Goal: Task Accomplishment & Management: Manage account settings

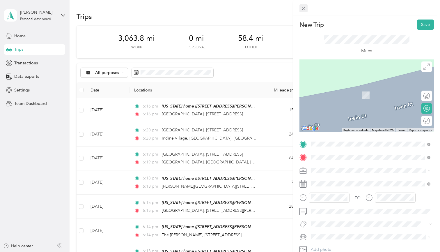
click at [305, 8] on icon at bounding box center [303, 8] width 5 height 5
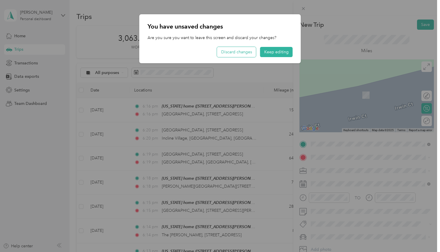
click at [234, 49] on button "Discard changes" at bounding box center [236, 52] width 39 height 10
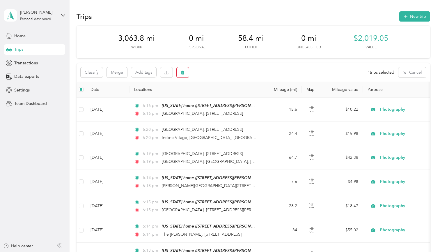
click at [184, 71] on icon "button" at bounding box center [182, 73] width 3 height 4
click at [227, 98] on button "Yes" at bounding box center [226, 96] width 11 height 9
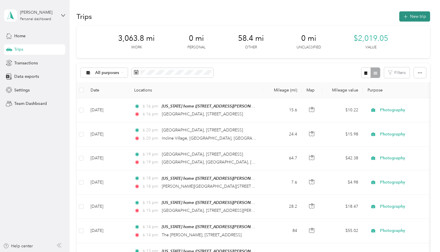
click at [408, 12] on button "New trip" at bounding box center [414, 16] width 31 height 10
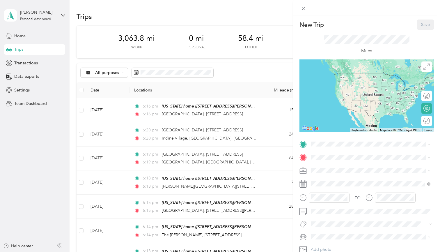
click at [330, 171] on span "[STREET_ADDRESS][PERSON_NAME]" at bounding box center [356, 172] width 69 height 5
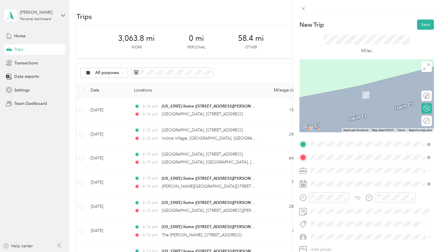
click at [351, 181] on span "43 La Crosse Street Wisconsin Dells, Wisconsin 53965, United States" at bounding box center [361, 178] width 79 height 5
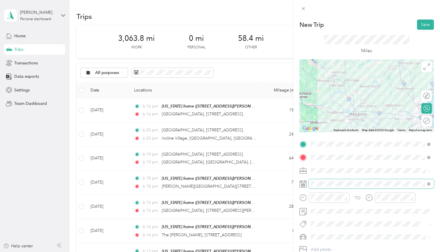
click at [368, 186] on span at bounding box center [371, 183] width 125 height 9
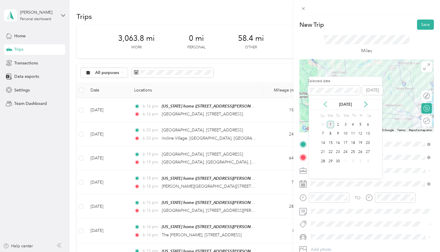
click at [325, 105] on icon at bounding box center [326, 104] width 6 height 6
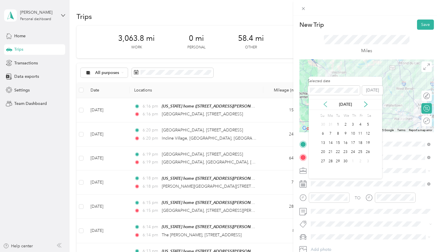
click at [325, 105] on icon at bounding box center [326, 104] width 6 height 6
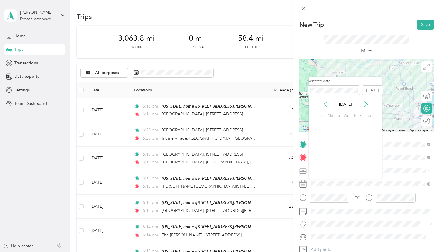
click at [325, 105] on icon at bounding box center [326, 104] width 6 height 6
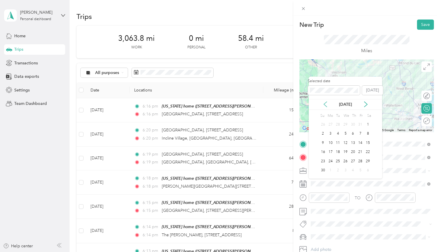
click at [325, 105] on icon at bounding box center [326, 104] width 6 height 6
click at [352, 158] on div "29" at bounding box center [353, 161] width 8 height 7
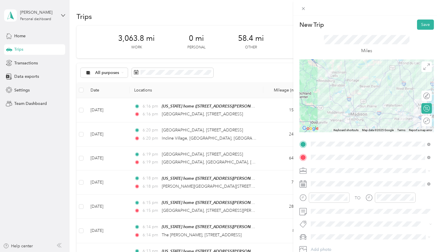
click at [430, 121] on div "Round trip" at bounding box center [430, 121] width 0 height 6
click at [424, 121] on div at bounding box center [424, 121] width 12 height 6
click at [426, 23] on button "Save" at bounding box center [425, 25] width 17 height 10
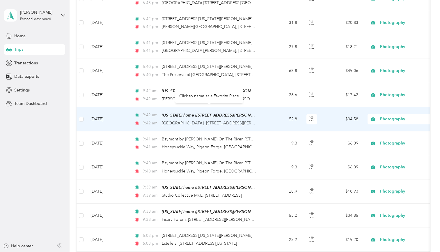
scroll to position [1210, 0]
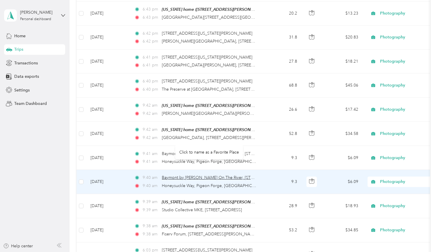
click at [253, 175] on span "Baymont by [PERSON_NAME] On The River, [STREET_ADDRESS]" at bounding box center [222, 177] width 120 height 5
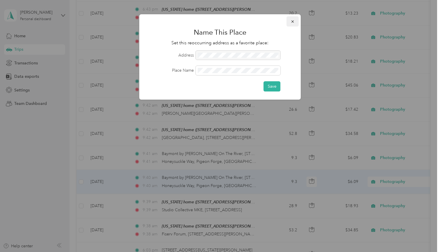
click at [295, 21] on icon "button" at bounding box center [293, 22] width 4 height 4
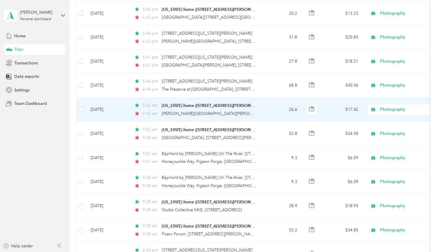
click at [105, 98] on td "May 11, 2024" at bounding box center [108, 110] width 44 height 24
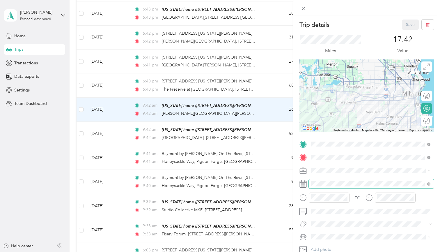
click at [426, 183] on span at bounding box center [427, 184] width 5 height 4
click at [429, 184] on icon at bounding box center [429, 184] width 2 height 2
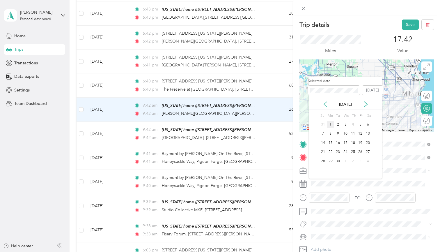
click at [325, 105] on icon at bounding box center [326, 104] width 6 height 6
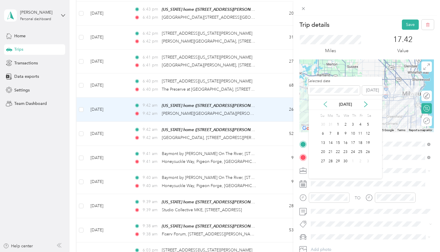
click at [325, 105] on icon at bounding box center [326, 104] width 6 height 6
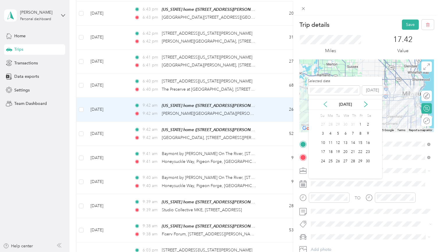
click at [325, 105] on icon at bounding box center [326, 104] width 6 height 6
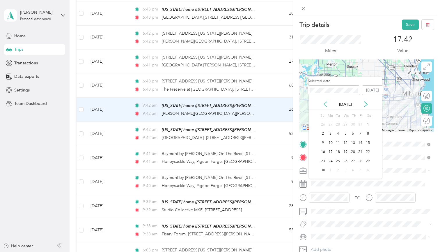
click at [325, 105] on icon at bounding box center [326, 104] width 6 height 6
click at [365, 104] on icon at bounding box center [366, 104] width 6 height 6
click at [368, 123] on div "4" at bounding box center [368, 124] width 8 height 7
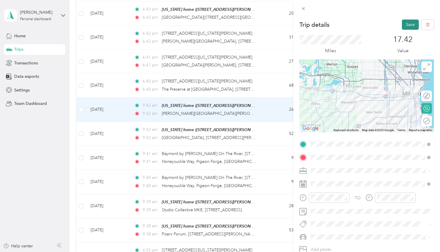
click at [406, 23] on button "Save" at bounding box center [410, 25] width 17 height 10
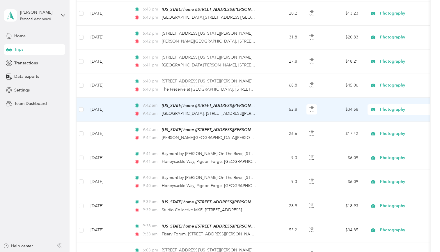
click at [104, 98] on td "[DATE]" at bounding box center [108, 110] width 44 height 24
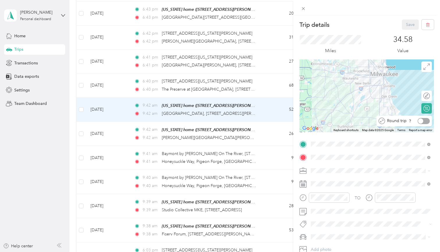
click at [425, 121] on div at bounding box center [424, 121] width 12 height 6
click at [413, 23] on button "Save" at bounding box center [410, 25] width 17 height 10
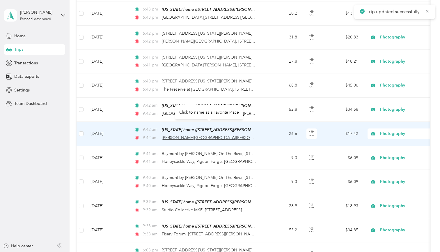
click at [196, 135] on span "[PERSON_NAME][GEOGRAPHIC_DATA][PERSON_NAME], [STREET_ADDRESS][PERSON_NAME]" at bounding box center [251, 137] width 178 height 5
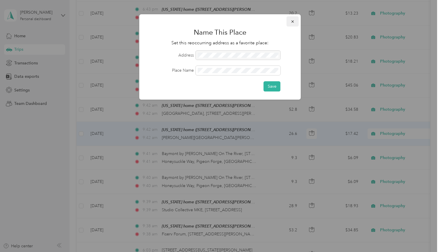
click at [294, 20] on icon "button" at bounding box center [293, 22] width 4 height 4
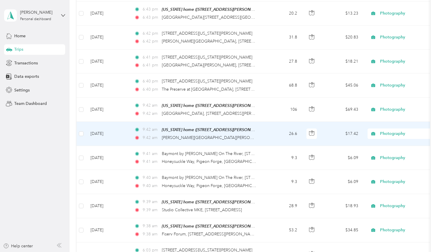
click at [112, 122] on td "[DATE]" at bounding box center [108, 134] width 44 height 24
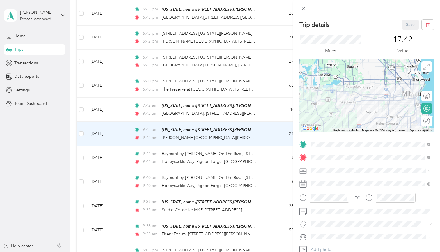
click at [430, 121] on div "Round trip" at bounding box center [430, 121] width 0 height 6
click at [425, 123] on div "Round trip" at bounding box center [427, 121] width 10 height 10
click at [421, 121] on div at bounding box center [420, 120] width 5 height 5
click at [410, 24] on button "Save" at bounding box center [410, 25] width 17 height 10
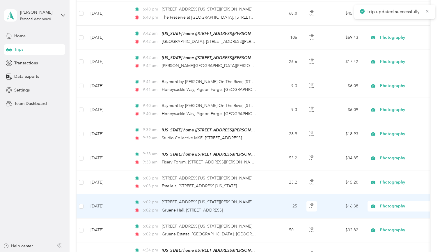
scroll to position [1393, 0]
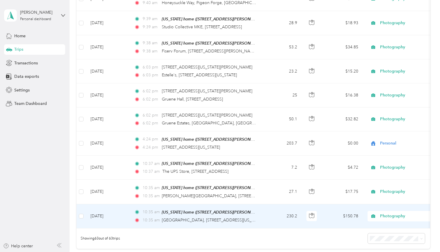
click at [124, 204] on td "[DATE]" at bounding box center [108, 216] width 44 height 24
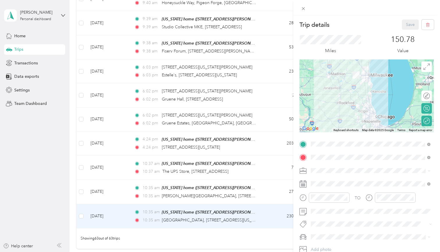
click at [120, 181] on div "Trip details Save This trip cannot be edited because it is either under review,…" at bounding box center [220, 126] width 440 height 252
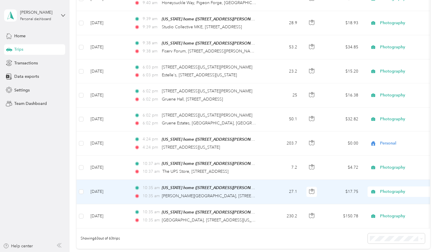
click at [114, 180] on td "[DATE]" at bounding box center [108, 192] width 44 height 24
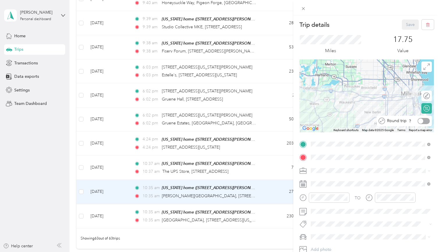
click at [424, 121] on div at bounding box center [424, 121] width 12 height 6
click at [407, 25] on button "Save" at bounding box center [410, 25] width 17 height 10
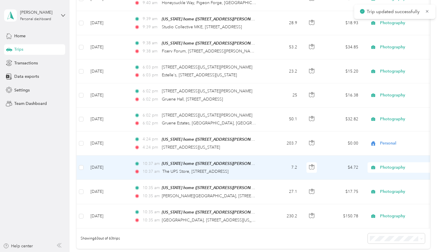
click at [122, 155] on td "[DATE]" at bounding box center [108, 167] width 44 height 24
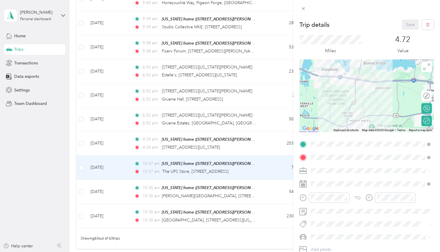
click at [102, 130] on div "Trip details Save This trip cannot be edited because it is either under review,…" at bounding box center [220, 126] width 440 height 252
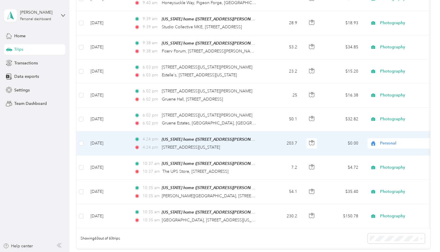
click at [105, 131] on td "[DATE]" at bounding box center [108, 143] width 44 height 24
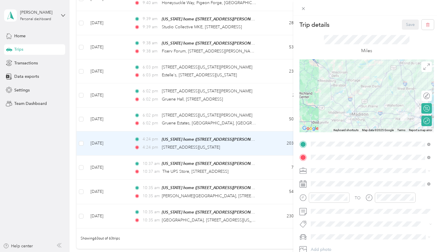
click at [111, 104] on div "Trip details Save This trip cannot be edited because it is either under review,…" at bounding box center [220, 126] width 440 height 252
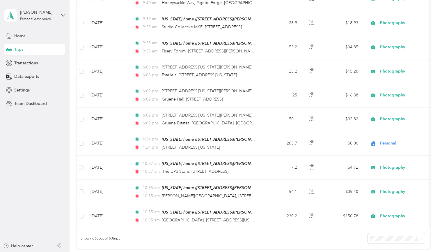
click at [111, 107] on td "[DATE]" at bounding box center [108, 119] width 44 height 24
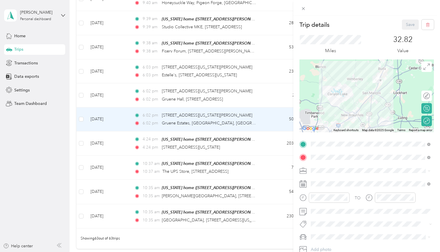
click at [96, 81] on div "Trip details Save This trip cannot be edited because it is either under review,…" at bounding box center [220, 126] width 440 height 252
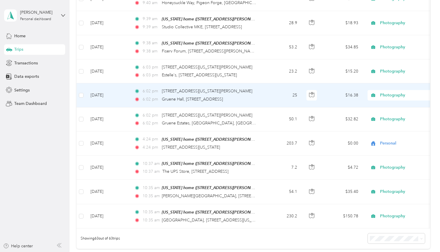
click at [102, 83] on td "[DATE]" at bounding box center [108, 95] width 44 height 24
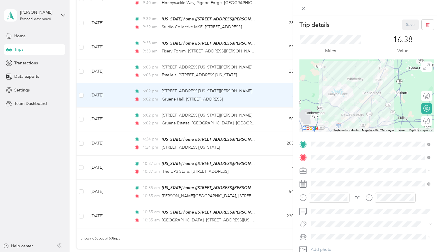
click at [430, 120] on div "Round trip" at bounding box center [430, 121] width 0 height 6
click at [425, 120] on div at bounding box center [424, 121] width 12 height 6
click at [410, 23] on button "Save" at bounding box center [410, 25] width 17 height 10
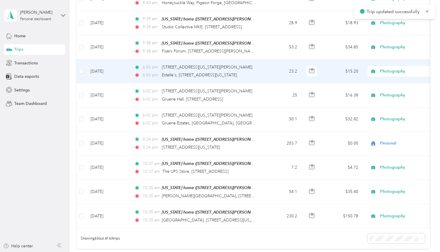
click at [103, 59] on td "[DATE]" at bounding box center [108, 71] width 44 height 24
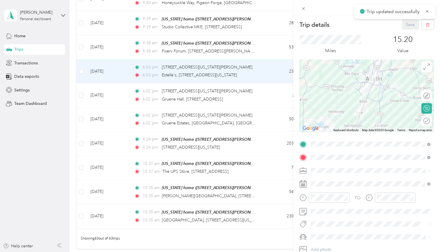
click at [430, 121] on div "Round trip" at bounding box center [430, 121] width 0 height 6
click at [427, 121] on div at bounding box center [424, 121] width 12 height 6
click at [407, 23] on button "Save" at bounding box center [410, 25] width 17 height 10
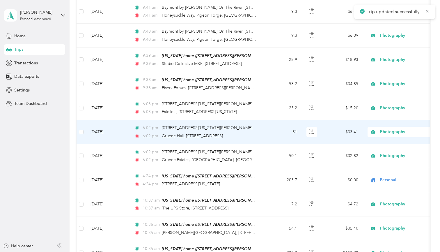
scroll to position [1356, 0]
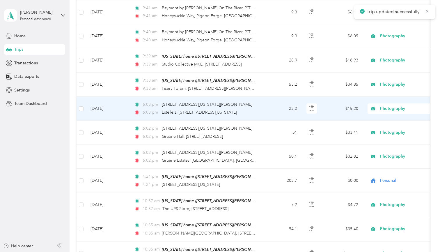
click at [122, 97] on td "[DATE]" at bounding box center [108, 109] width 44 height 24
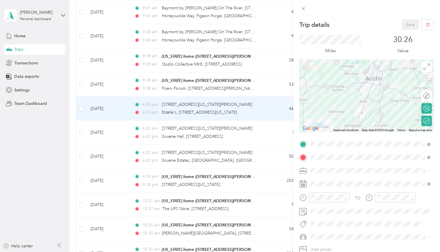
click at [111, 74] on div "Trip details Save This trip cannot be edited because it is either under review,…" at bounding box center [220, 126] width 440 height 252
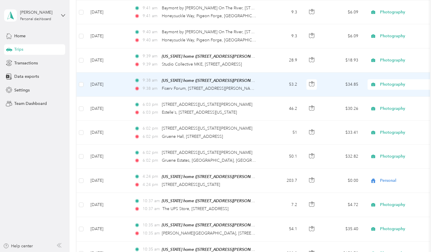
click at [112, 72] on td "[DATE]" at bounding box center [108, 84] width 44 height 24
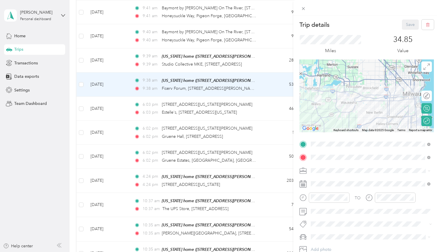
click at [108, 51] on div "Trip details Save This trip cannot be edited because it is either under review,…" at bounding box center [220, 126] width 440 height 252
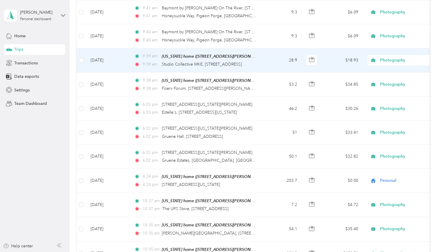
click at [108, 48] on td "[DATE]" at bounding box center [108, 60] width 44 height 24
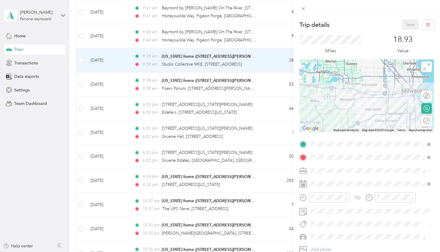
click at [427, 124] on div "Round trip" at bounding box center [427, 121] width 10 height 10
click at [426, 121] on div at bounding box center [424, 121] width 12 height 6
click at [113, 27] on div "Trip details Save This trip cannot be edited because it is either under review,…" at bounding box center [220, 126] width 440 height 252
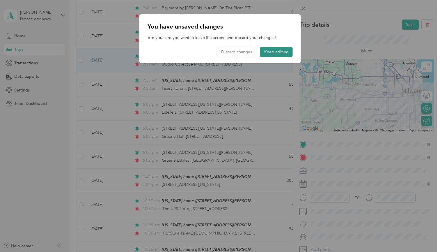
click at [265, 51] on button "Keep editing" at bounding box center [276, 52] width 33 height 10
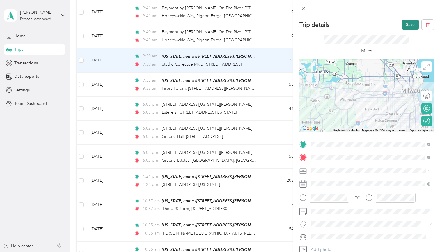
click at [409, 24] on button "Save" at bounding box center [410, 25] width 17 height 10
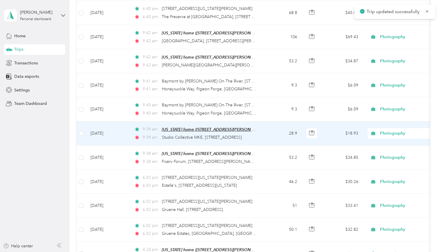
scroll to position [1275, 0]
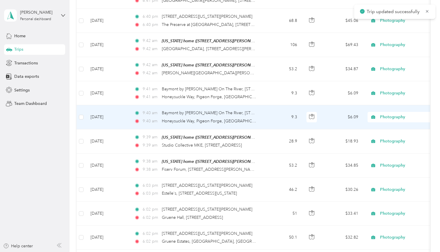
click at [123, 105] on td "[DATE]" at bounding box center [108, 117] width 44 height 24
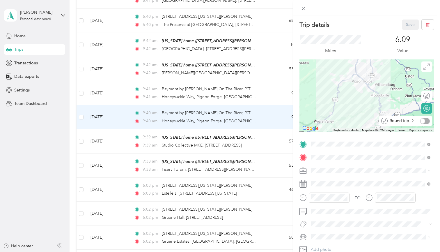
click at [427, 120] on div at bounding box center [425, 121] width 10 height 6
click at [410, 24] on button "Save" at bounding box center [410, 25] width 17 height 10
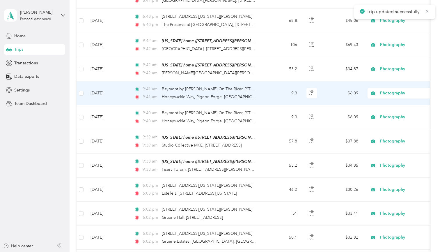
click at [112, 81] on td "[DATE]" at bounding box center [108, 93] width 44 height 24
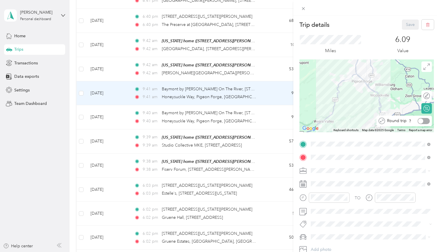
click at [425, 119] on div at bounding box center [424, 121] width 12 height 6
click at [409, 23] on button "Save" at bounding box center [410, 25] width 17 height 10
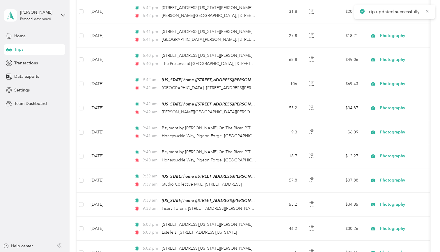
scroll to position [1230, 0]
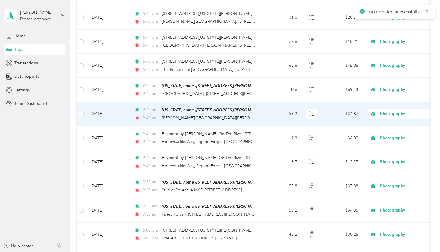
click at [100, 102] on td "[DATE]" at bounding box center [108, 114] width 44 height 24
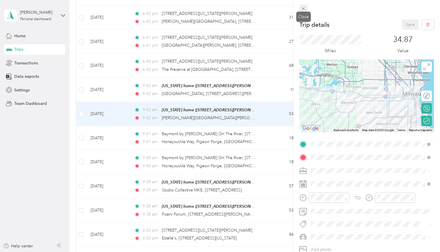
click at [305, 7] on icon at bounding box center [303, 8] width 3 height 3
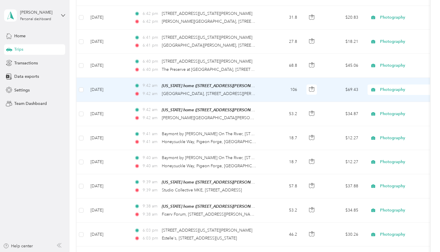
click at [110, 79] on td "[DATE]" at bounding box center [108, 90] width 44 height 24
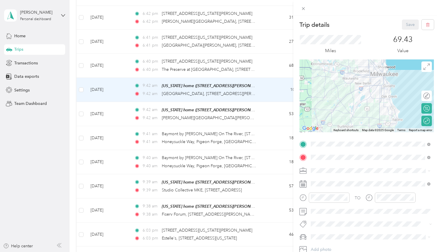
click at [121, 53] on div "Trip details Save This trip cannot be edited because it is either under review,…" at bounding box center [220, 126] width 440 height 252
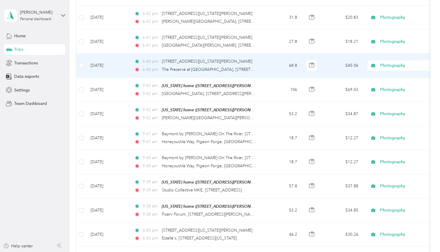
click at [115, 54] on td "[DATE]" at bounding box center [108, 66] width 44 height 24
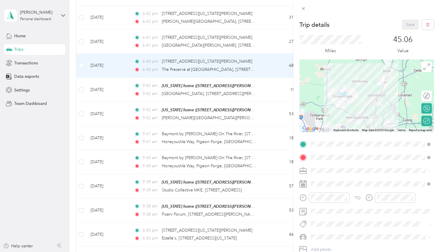
click at [224, 27] on div "Trip details Save This trip cannot be edited because it is either under review,…" at bounding box center [220, 126] width 440 height 252
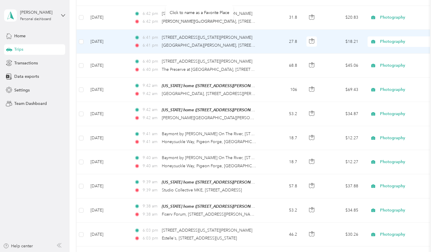
click at [237, 34] on div "[STREET_ADDRESS][US_STATE][PERSON_NAME]" at bounding box center [207, 37] width 91 height 6
click at [237, 34] on div "6:41 pm 215 Texas Jack Dr, Kyle, TX, United States 6:41 pm Hotel Ella Austin, 1…" at bounding box center [195, 41] width 122 height 14
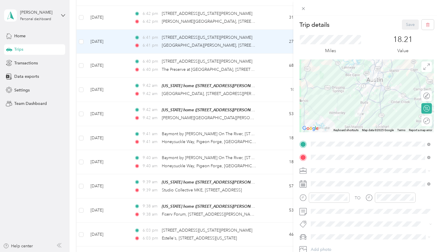
click at [267, 62] on div "Trip details Save This trip cannot be edited because it is either under review,…" at bounding box center [220, 126] width 440 height 252
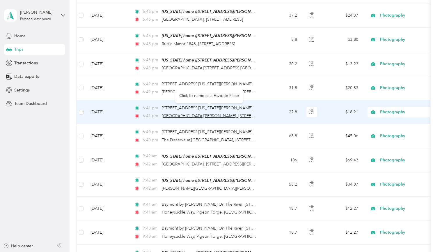
scroll to position [1133, 0]
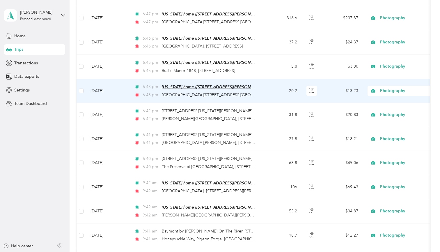
click at [251, 84] on span "[US_STATE] home ([STREET_ADDRESS][PERSON_NAME], )" at bounding box center [216, 86] width 108 height 5
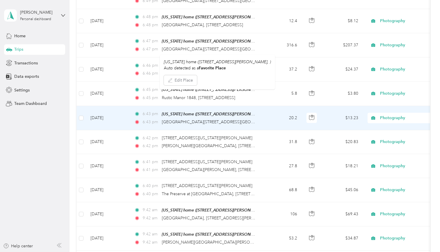
scroll to position [1097, 0]
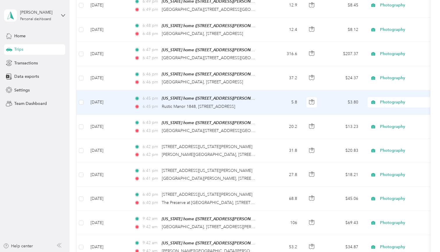
click at [98, 90] on td "[DATE]" at bounding box center [108, 102] width 44 height 24
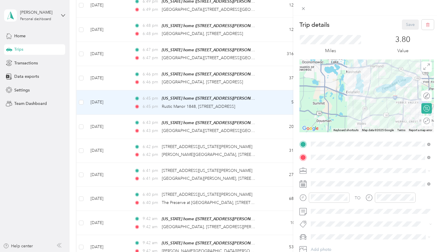
click at [115, 89] on div "Trip details Save This trip cannot be edited because it is either under review,…" at bounding box center [220, 126] width 440 height 252
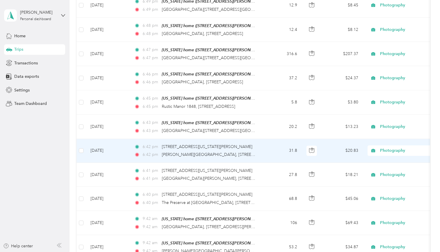
click at [107, 139] on td "[DATE]" at bounding box center [108, 151] width 44 height 24
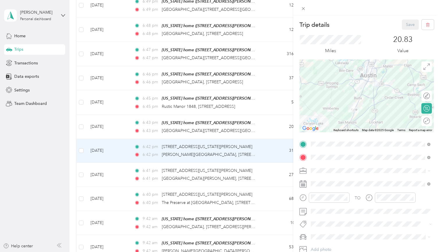
click at [120, 160] on div "Trip details Save This trip cannot be edited because it is either under review,…" at bounding box center [220, 126] width 440 height 252
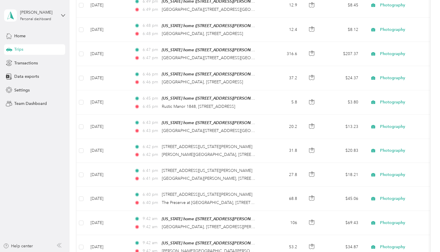
click at [112, 163] on td "[DATE]" at bounding box center [108, 175] width 44 height 24
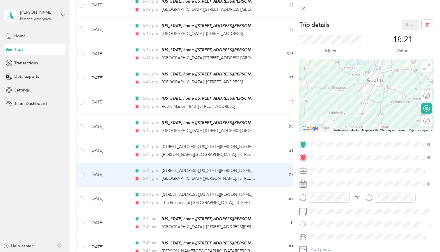
click at [426, 121] on div "Round trip" at bounding box center [427, 121] width 10 height 10
click at [427, 121] on div at bounding box center [425, 121] width 10 height 6
click at [407, 26] on button "Save" at bounding box center [410, 25] width 17 height 10
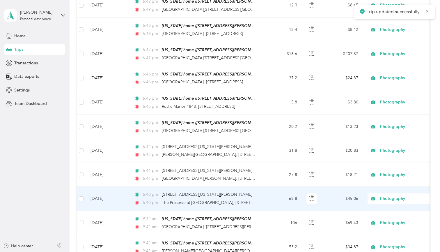
click at [112, 191] on td "[DATE]" at bounding box center [108, 199] width 44 height 24
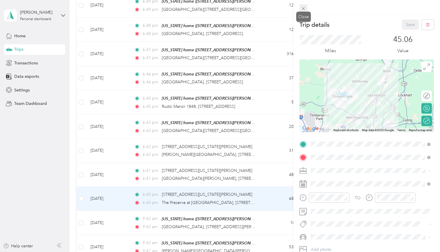
click at [305, 6] on icon at bounding box center [303, 8] width 5 height 5
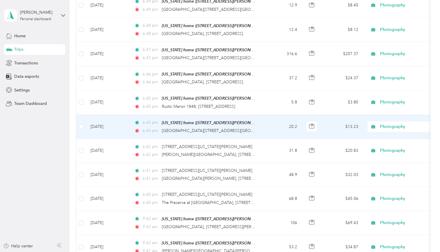
click at [119, 118] on td "[DATE]" at bounding box center [108, 127] width 44 height 24
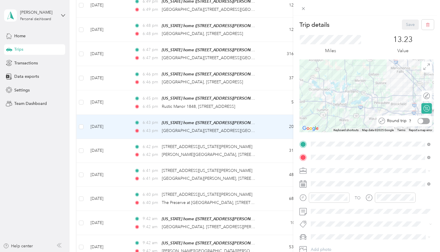
click at [425, 121] on div at bounding box center [424, 121] width 12 height 6
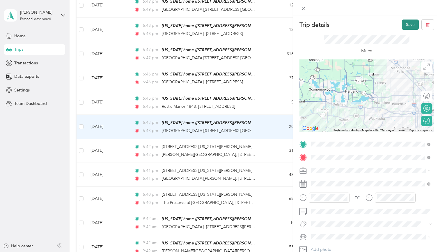
click at [408, 24] on button "Save" at bounding box center [410, 25] width 17 height 10
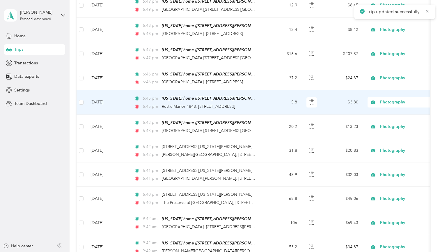
click at [122, 95] on td "[DATE]" at bounding box center [108, 102] width 44 height 24
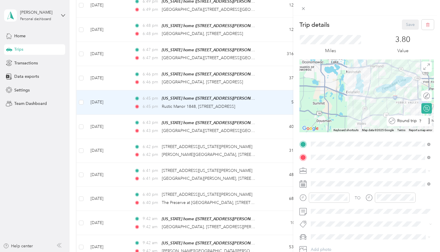
click at [428, 119] on div at bounding box center [429, 121] width 2 height 6
click at [410, 27] on button "Save" at bounding box center [410, 25] width 17 height 10
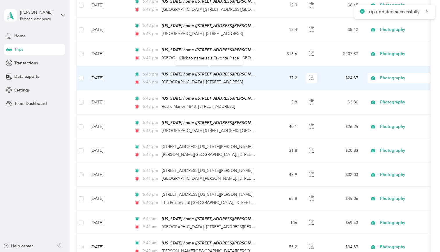
click at [169, 79] on span "[GEOGRAPHIC_DATA], [STREET_ADDRESS]" at bounding box center [202, 81] width 81 height 5
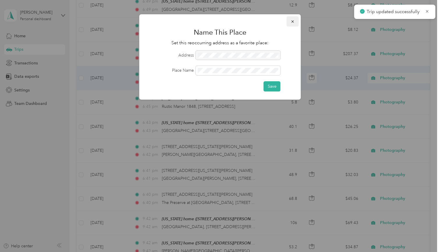
click at [293, 22] on icon "button" at bounding box center [293, 22] width 4 height 4
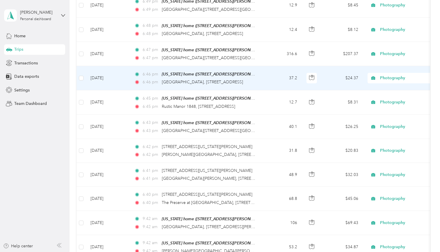
click at [107, 70] on td "[DATE]" at bounding box center [108, 78] width 44 height 24
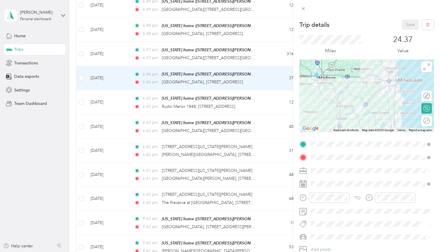
click at [430, 119] on div "Round trip" at bounding box center [430, 121] width 0 height 6
click at [425, 119] on div at bounding box center [424, 121] width 12 height 6
click at [411, 22] on button "Save" at bounding box center [410, 25] width 17 height 10
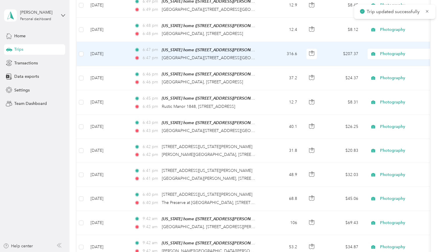
click at [110, 47] on td "[DATE]" at bounding box center [108, 54] width 44 height 24
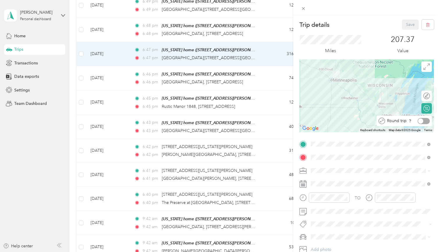
click at [426, 121] on div at bounding box center [424, 121] width 12 height 6
click at [409, 22] on button "Save" at bounding box center [410, 25] width 17 height 10
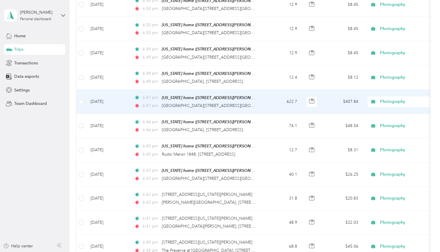
scroll to position [1036, 0]
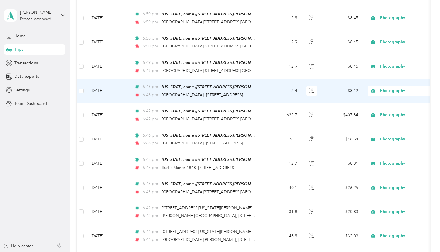
click at [110, 79] on td "[DATE]" at bounding box center [108, 91] width 44 height 24
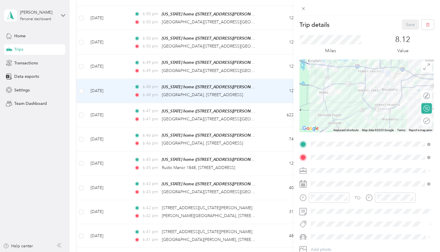
click at [430, 122] on div "Round trip" at bounding box center [430, 121] width 0 height 6
click at [426, 122] on div at bounding box center [424, 121] width 12 height 6
click at [408, 24] on button "Save" at bounding box center [410, 25] width 17 height 10
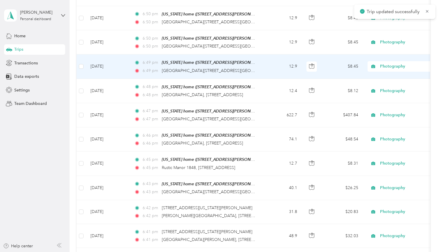
click at [126, 57] on td "[DATE]" at bounding box center [108, 66] width 44 height 24
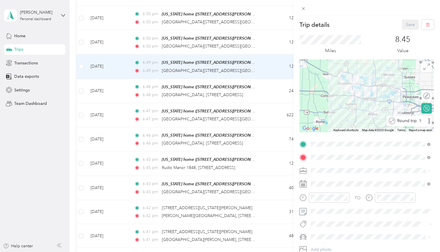
click at [428, 120] on div at bounding box center [429, 121] width 2 height 6
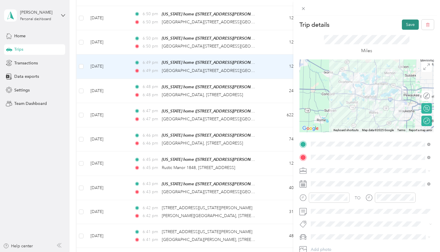
click at [407, 22] on button "Save" at bounding box center [410, 25] width 17 height 10
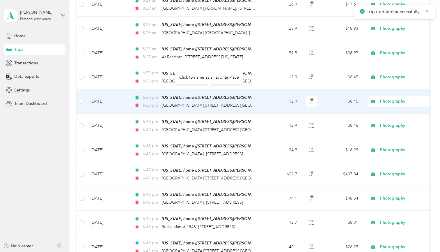
scroll to position [974, 0]
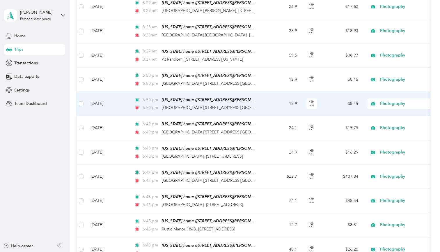
click at [264, 92] on td "12.9" at bounding box center [282, 104] width 38 height 24
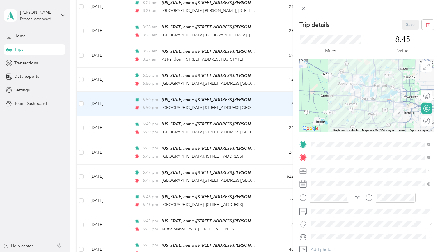
click at [430, 123] on div "Round trip" at bounding box center [430, 121] width 0 height 6
click at [425, 120] on div at bounding box center [424, 121] width 12 height 6
click at [408, 26] on button "Save" at bounding box center [410, 25] width 17 height 10
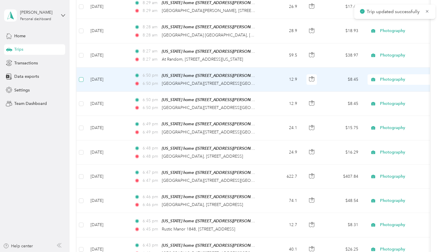
click at [83, 77] on span at bounding box center [81, 79] width 5 height 5
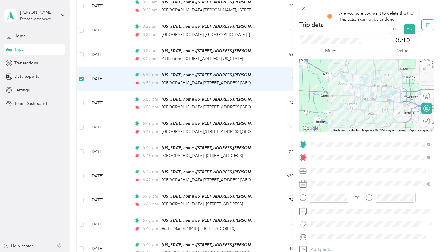
click at [426, 26] on icon "button" at bounding box center [428, 25] width 4 height 4
click at [410, 28] on button "Yes" at bounding box center [409, 31] width 11 height 9
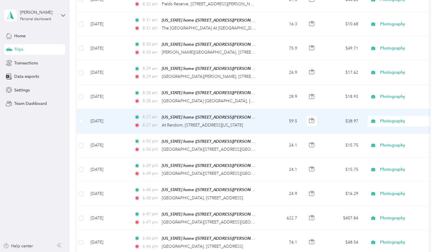
scroll to position [904, 0]
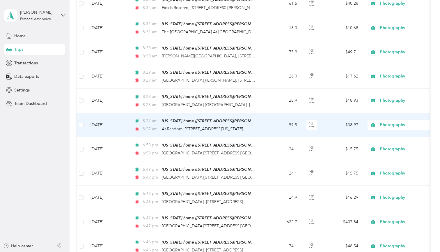
click at [107, 115] on td "[DATE]" at bounding box center [108, 125] width 44 height 24
click at [109, 116] on td "[DATE]" at bounding box center [108, 125] width 44 height 24
click at [92, 114] on td "[DATE]" at bounding box center [108, 125] width 44 height 24
click at [100, 114] on td "[DATE]" at bounding box center [108, 125] width 44 height 24
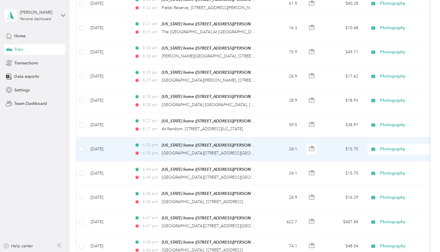
click at [114, 137] on td "[DATE]" at bounding box center [108, 149] width 44 height 24
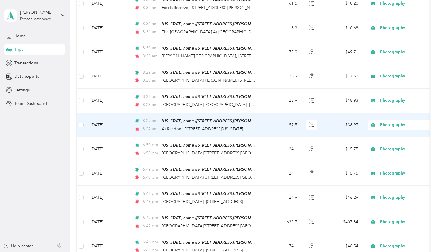
click at [118, 114] on td "[DATE]" at bounding box center [108, 125] width 44 height 24
click at [276, 115] on td "59.5" at bounding box center [282, 125] width 38 height 24
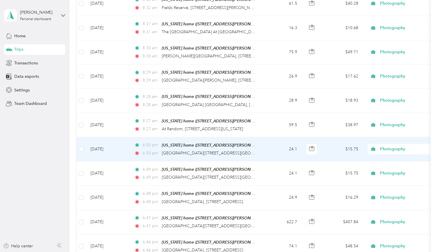
click at [273, 137] on td "24.1" at bounding box center [282, 149] width 38 height 24
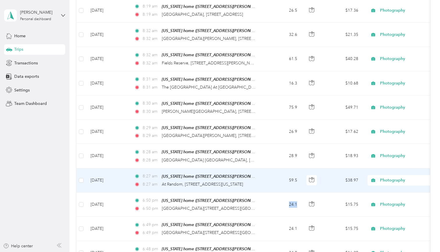
scroll to position [846, 0]
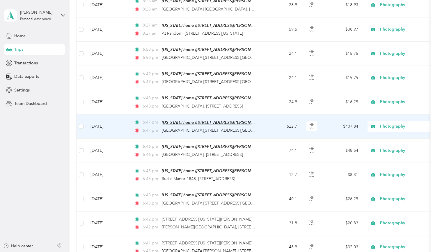
scroll to position [995, 0]
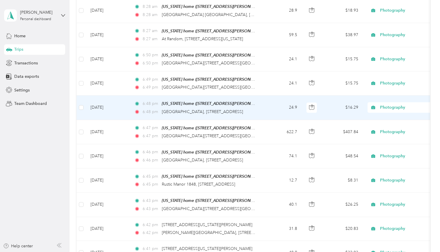
click at [112, 95] on td "[DATE]" at bounding box center [108, 107] width 44 height 24
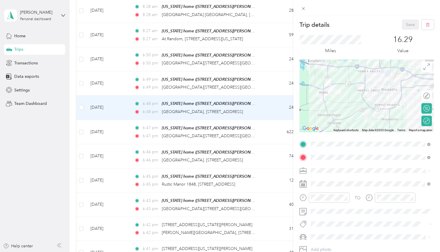
click at [110, 72] on div "Trip details Save This trip cannot be edited because it is either under review,…" at bounding box center [220, 126] width 440 height 252
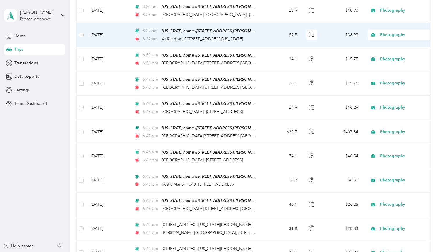
click at [112, 25] on td "[DATE]" at bounding box center [108, 35] width 44 height 24
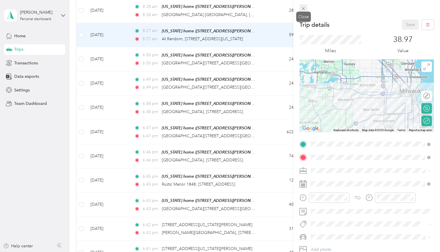
click at [305, 8] on icon at bounding box center [303, 8] width 5 height 5
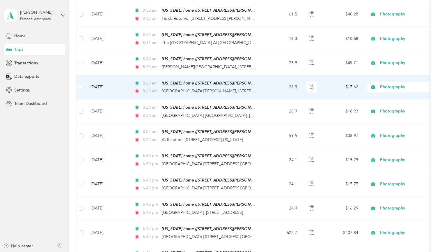
scroll to position [892, 0]
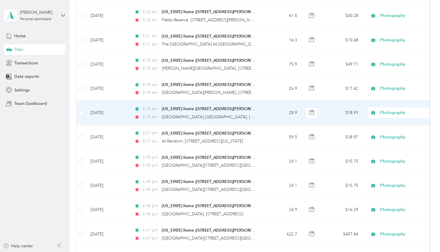
click at [105, 107] on td "[DATE]" at bounding box center [108, 113] width 44 height 24
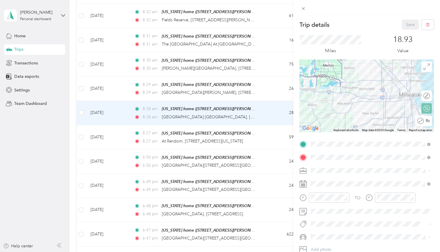
click at [426, 120] on div "Round trip" at bounding box center [423, 121] width 17 height 10
click at [425, 121] on div "Round trip" at bounding box center [427, 121] width 10 height 10
click at [425, 121] on div at bounding box center [424, 121] width 12 height 6
click at [409, 24] on button "Save" at bounding box center [410, 25] width 17 height 10
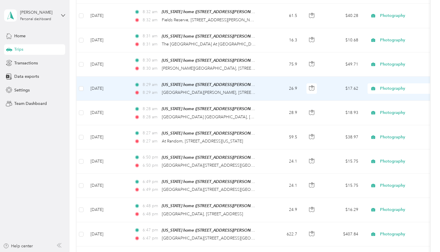
click at [116, 83] on td "[DATE]" at bounding box center [108, 89] width 44 height 24
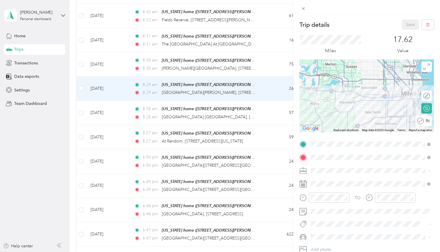
click at [427, 121] on div "Round trip" at bounding box center [427, 121] width 6 height 6
click at [425, 121] on div at bounding box center [424, 121] width 12 height 6
click at [406, 24] on button "Save" at bounding box center [410, 25] width 17 height 10
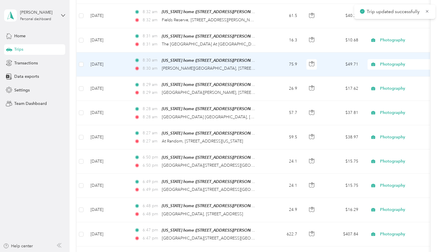
click at [120, 57] on td "[DATE]" at bounding box center [108, 64] width 44 height 24
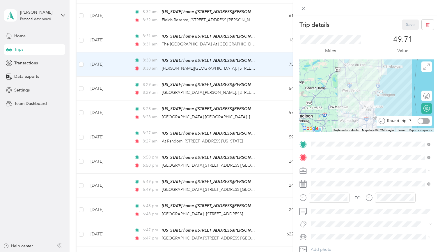
click at [425, 121] on div at bounding box center [424, 121] width 12 height 6
click at [408, 22] on button "Save" at bounding box center [410, 25] width 17 height 10
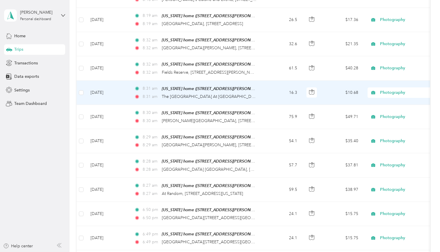
scroll to position [840, 0]
click at [130, 86] on td "8:31 am [US_STATE] home (S9w31465 [PERSON_NAME][GEOGRAPHIC_DATA], ) 8:31 am The…" at bounding box center [197, 93] width 134 height 24
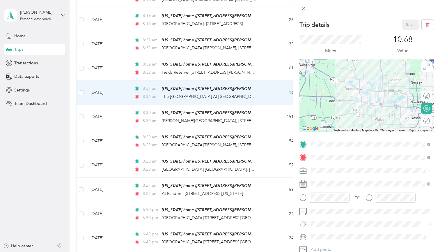
click at [425, 122] on div "Round trip" at bounding box center [427, 121] width 10 height 10
click at [425, 122] on div at bounding box center [424, 121] width 12 height 6
click at [411, 26] on button "Save" at bounding box center [410, 25] width 17 height 10
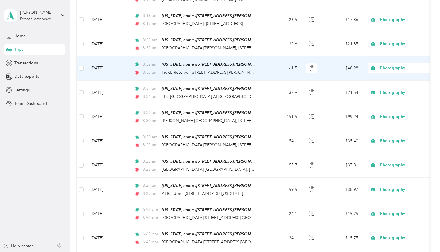
click at [102, 60] on td "[DATE]" at bounding box center [108, 68] width 44 height 24
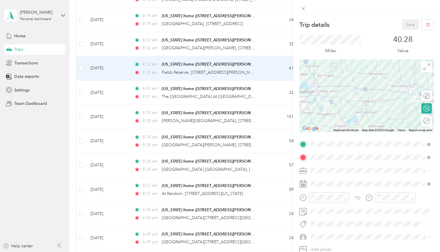
click at [425, 121] on icon at bounding box center [427, 121] width 6 height 6
click at [425, 121] on div at bounding box center [424, 121] width 12 height 6
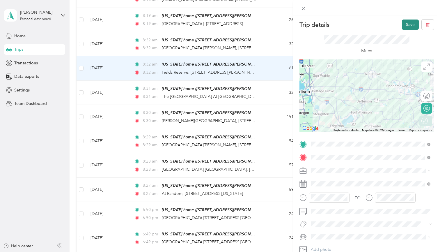
click at [409, 21] on button "Save" at bounding box center [410, 25] width 17 height 10
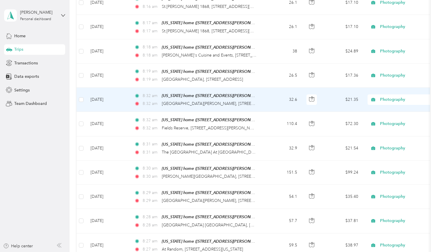
scroll to position [782, 0]
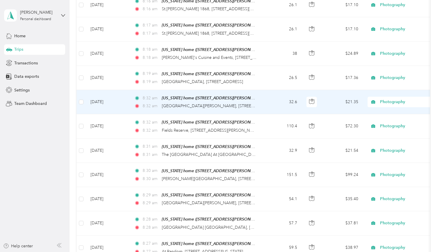
click at [256, 95] on div "8:32 am [US_STATE] home (S9w31465 [PERSON_NAME][GEOGRAPHIC_DATA], ) 8:32 am [GE…" at bounding box center [195, 102] width 122 height 15
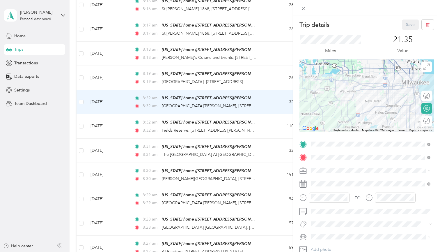
click at [430, 120] on div "Round trip" at bounding box center [430, 121] width 0 height 6
click at [425, 120] on div at bounding box center [424, 121] width 12 height 6
click at [411, 26] on button "Save" at bounding box center [410, 25] width 17 height 10
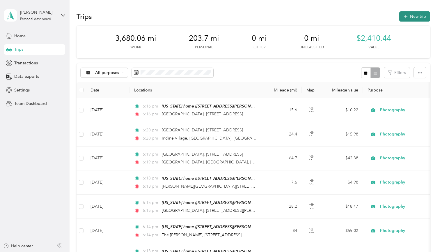
click at [405, 15] on icon "button" at bounding box center [405, 16] width 7 height 7
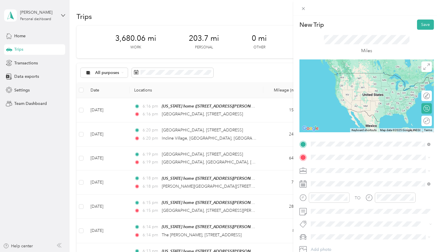
click at [405, 167] on div "[US_STATE][GEOGRAPHIC_DATA][US_STATE]" at bounding box center [371, 165] width 116 height 8
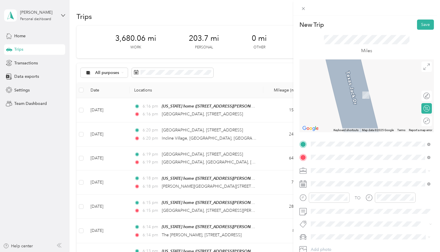
click at [370, 178] on span "[STREET_ADDRESS][PERSON_NAME][US_STATE]" at bounding box center [367, 178] width 91 height 5
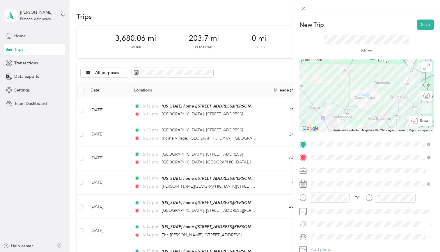
click at [424, 120] on div "Round trip" at bounding box center [424, 121] width 12 height 6
click at [424, 120] on div at bounding box center [424, 121] width 12 height 6
click at [425, 23] on button "Save" at bounding box center [425, 25] width 17 height 10
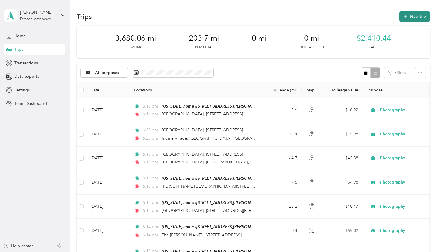
click at [420, 17] on button "New trip" at bounding box center [414, 16] width 31 height 10
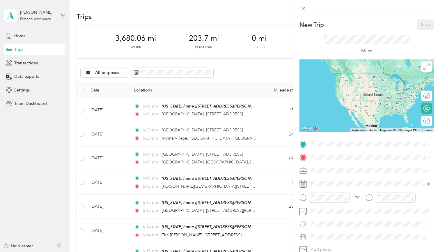
click at [325, 168] on strong "[US_STATE] home" at bounding box center [339, 166] width 34 height 5
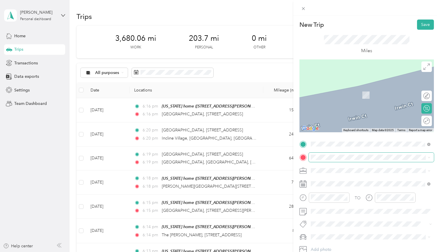
click at [332, 154] on span at bounding box center [371, 157] width 125 height 9
click at [351, 181] on span "[STREET_ADDRESS][US_STATE]" at bounding box center [351, 177] width 58 height 5
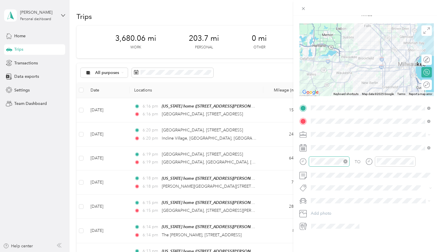
scroll to position [38, 0]
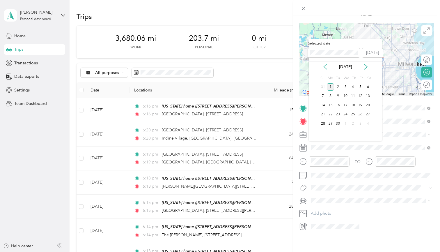
click at [326, 66] on icon at bounding box center [326, 67] width 6 height 6
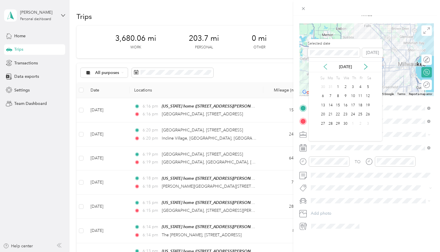
click at [326, 66] on icon at bounding box center [326, 67] width 6 height 6
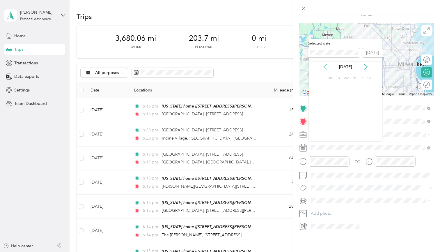
click at [326, 66] on icon at bounding box center [326, 67] width 6 height 6
click at [337, 122] on div "30" at bounding box center [338, 123] width 8 height 7
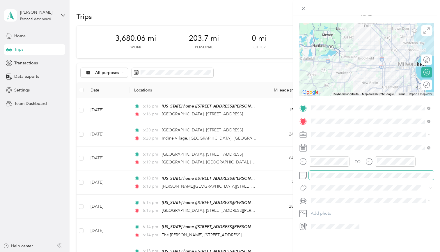
scroll to position [0, 0]
click at [430, 84] on div "Round trip" at bounding box center [430, 85] width 0 height 6
click at [425, 84] on div at bounding box center [424, 85] width 12 height 6
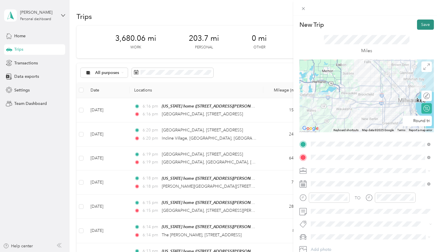
click at [425, 23] on button "Save" at bounding box center [425, 25] width 17 height 10
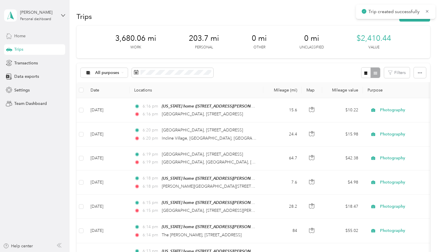
click at [16, 34] on span "Home" at bounding box center [19, 36] width 11 height 6
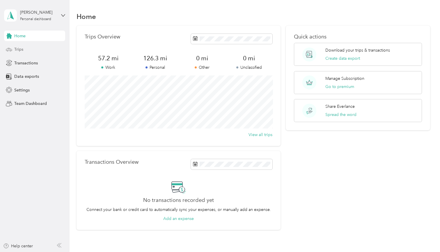
click at [24, 47] on div "Trips" at bounding box center [34, 49] width 61 height 10
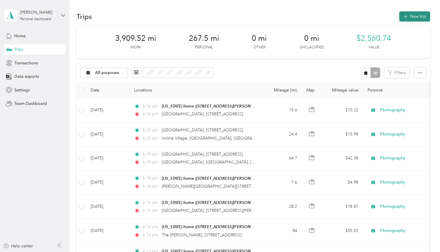
click at [415, 17] on button "New trip" at bounding box center [414, 16] width 31 height 10
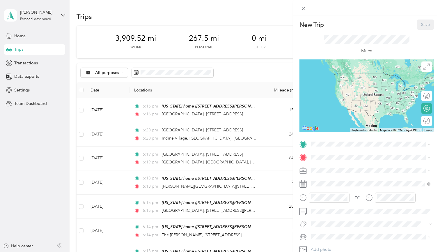
click at [337, 167] on strong "[US_STATE] home" at bounding box center [339, 166] width 34 height 5
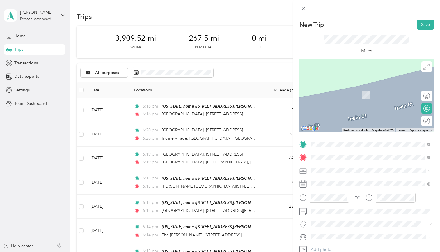
click at [337, 176] on span "[STREET_ADDRESS][US_STATE]" at bounding box center [351, 178] width 58 height 5
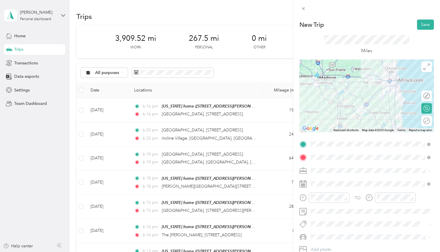
click at [303, 184] on icon at bounding box center [303, 183] width 7 height 7
click at [305, 184] on icon at bounding box center [303, 183] width 7 height 7
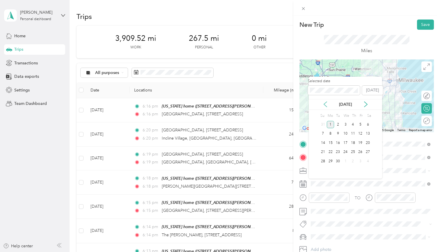
click at [325, 103] on icon at bounding box center [325, 104] width 3 height 5
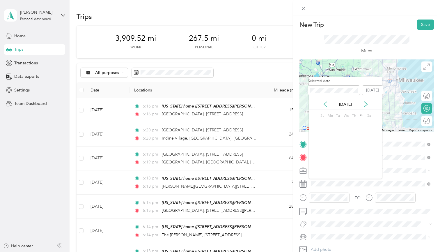
click at [325, 103] on icon at bounding box center [325, 104] width 3 height 5
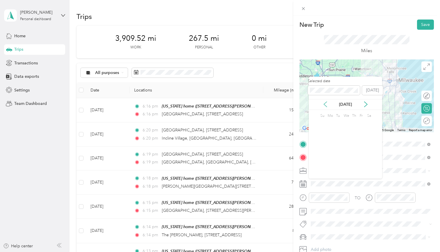
click at [325, 103] on icon at bounding box center [325, 104] width 3 height 5
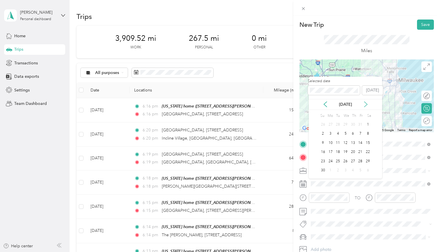
click at [365, 104] on icon at bounding box center [366, 104] width 6 height 6
click at [368, 144] on div "20" at bounding box center [368, 142] width 8 height 7
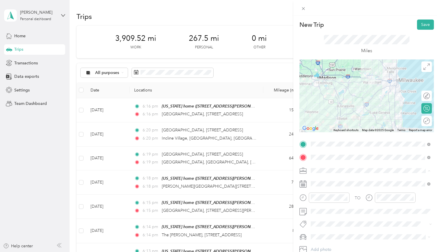
click at [337, 108] on div "Photography" at bounding box center [371, 109] width 116 height 6
click at [440, 121] on div at bounding box center [442, 121] width 0 height 6
click at [428, 25] on button "Save" at bounding box center [425, 25] width 17 height 10
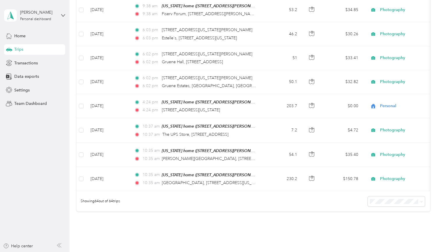
scroll to position [1450, 0]
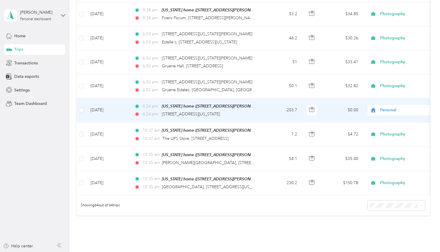
click at [262, 98] on td "4:24 pm [US_STATE] home (S9w31465 [PERSON_NAME][GEOGRAPHIC_DATA], ) 4:24 pm [ST…" at bounding box center [197, 110] width 134 height 24
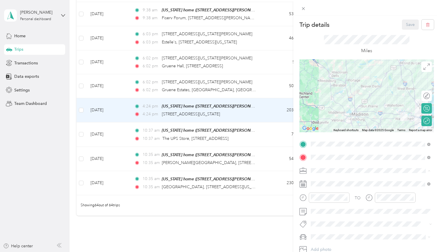
click at [331, 108] on span "Photography" at bounding box center [325, 109] width 24 height 5
click at [408, 26] on button "Save" at bounding box center [410, 25] width 17 height 10
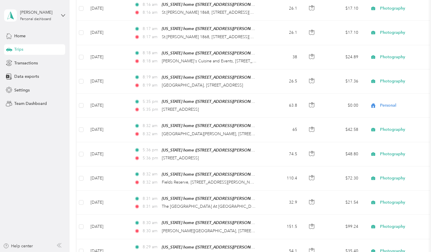
scroll to position [767, 0]
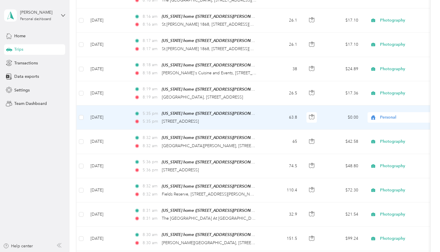
click at [270, 105] on td "63.8" at bounding box center [282, 117] width 38 height 24
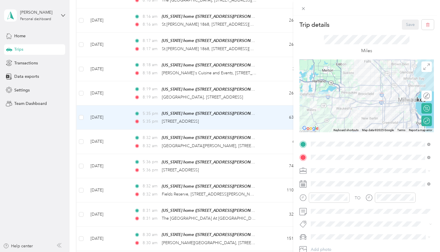
click at [335, 108] on span "Photography" at bounding box center [325, 109] width 24 height 5
click at [408, 24] on button "Save" at bounding box center [410, 25] width 17 height 10
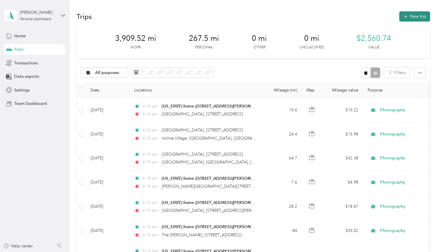
click at [411, 14] on button "New trip" at bounding box center [414, 16] width 31 height 10
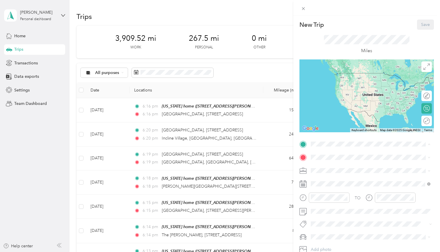
click at [327, 168] on strong "[US_STATE] home" at bounding box center [339, 166] width 34 height 5
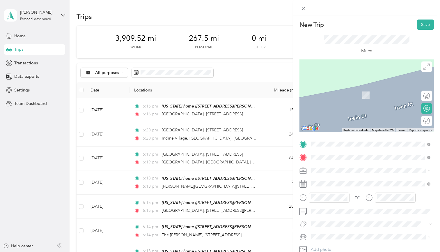
click at [343, 179] on span "[STREET_ADDRESS][US_STATE]" at bounding box center [351, 178] width 58 height 5
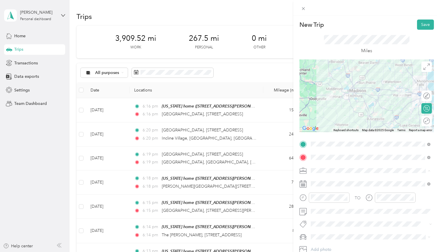
click at [336, 108] on span "Photography" at bounding box center [325, 109] width 24 height 5
click at [430, 120] on div "Round trip" at bounding box center [430, 121] width 0 height 6
click at [426, 120] on div at bounding box center [424, 121] width 12 height 6
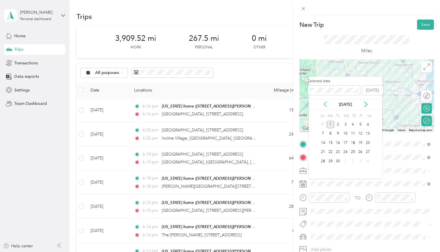
click at [325, 103] on icon at bounding box center [325, 104] width 3 height 5
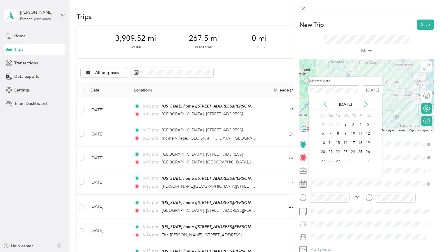
click at [325, 103] on icon at bounding box center [325, 104] width 3 height 5
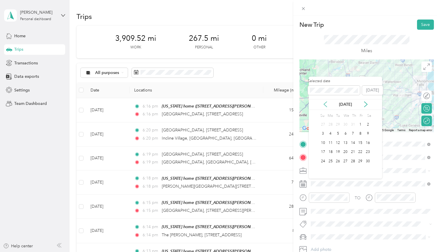
click at [325, 103] on icon at bounding box center [325, 104] width 3 height 5
click at [362, 135] on div "9" at bounding box center [361, 133] width 8 height 7
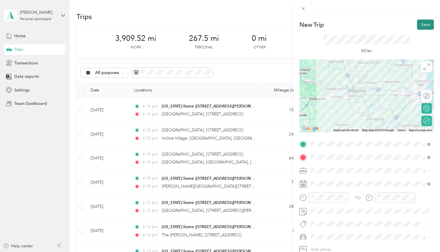
click at [424, 24] on button "Save" at bounding box center [425, 25] width 17 height 10
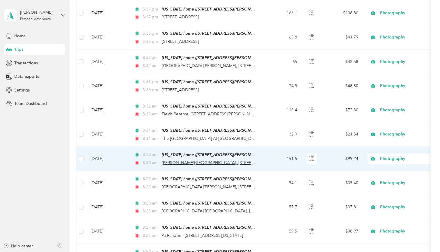
scroll to position [871, 0]
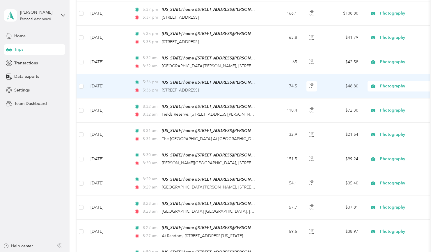
click at [249, 79] on div "5:36 pm [US_STATE] home (S9w31465 [PERSON_NAME][GEOGRAPHIC_DATA], ) 5:36 pm [ST…" at bounding box center [195, 86] width 122 height 15
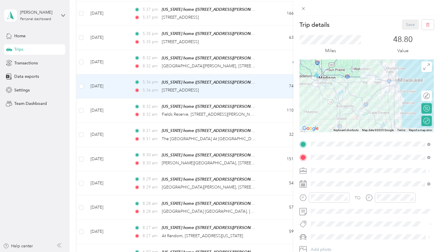
click at [254, 51] on div "Trip details Save This trip cannot be edited because it is either under review,…" at bounding box center [220, 126] width 440 height 252
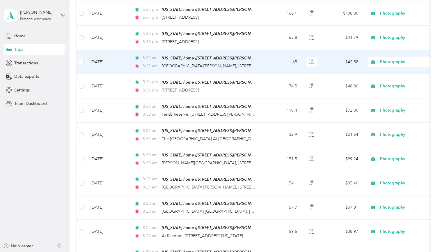
click at [121, 51] on td "[DATE]" at bounding box center [108, 62] width 44 height 24
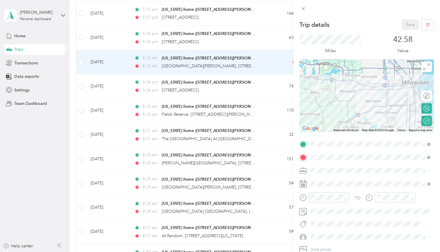
click at [123, 31] on div "Trip details Save This trip cannot be edited because it is either under review,…" at bounding box center [220, 126] width 440 height 252
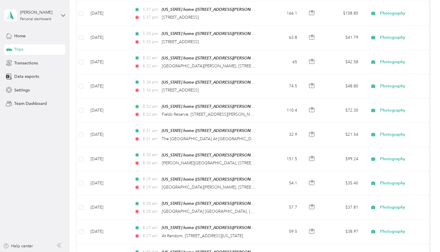
click at [123, 31] on td "[DATE]" at bounding box center [108, 38] width 44 height 24
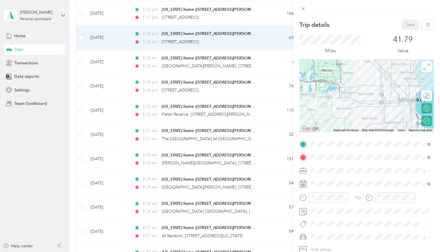
click at [125, 58] on div "Trip details Save This trip cannot be edited because it is either under review,…" at bounding box center [220, 126] width 440 height 252
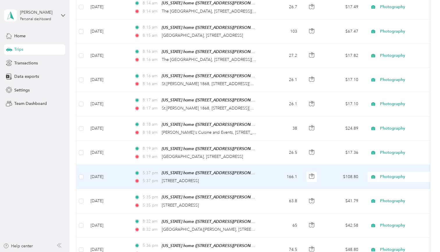
scroll to position [703, 0]
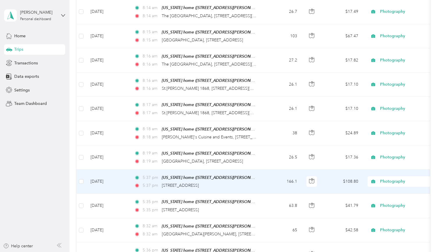
click at [118, 175] on td "[DATE]" at bounding box center [108, 181] width 44 height 24
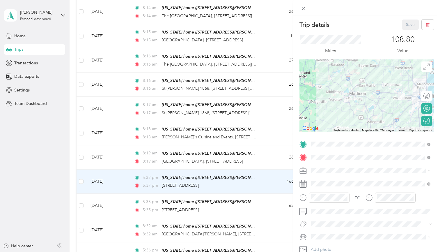
click at [123, 147] on div "Trip details Save This trip cannot be edited because it is either under review,…" at bounding box center [220, 126] width 440 height 252
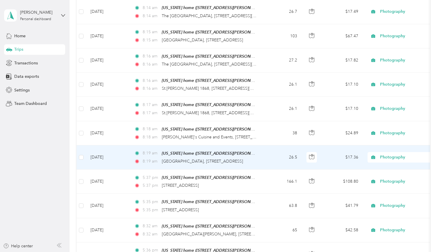
click at [121, 151] on td "[DATE]" at bounding box center [108, 157] width 44 height 24
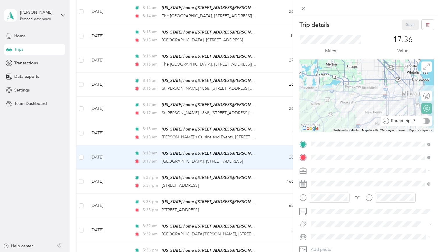
click at [425, 121] on div at bounding box center [426, 121] width 8 height 6
click at [407, 25] on button "Save" at bounding box center [410, 25] width 17 height 10
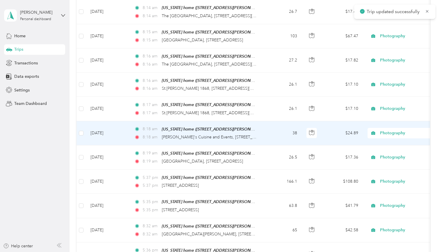
click at [119, 131] on td "[DATE]" at bounding box center [108, 133] width 44 height 24
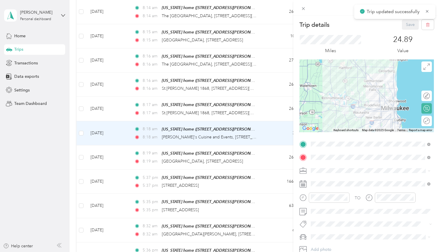
click at [426, 122] on div "Round trip" at bounding box center [427, 121] width 10 height 10
click at [426, 122] on div at bounding box center [424, 121] width 12 height 6
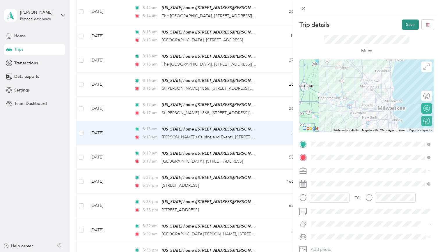
click at [406, 21] on button "Save" at bounding box center [410, 25] width 17 height 10
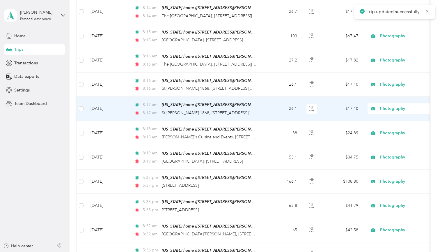
click at [118, 105] on td "[DATE]" at bounding box center [108, 109] width 44 height 24
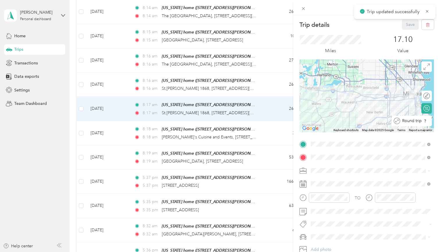
click at [433, 123] on div at bounding box center [433, 121] width 0 height 6
click at [408, 26] on button "Save" at bounding box center [410, 25] width 17 height 10
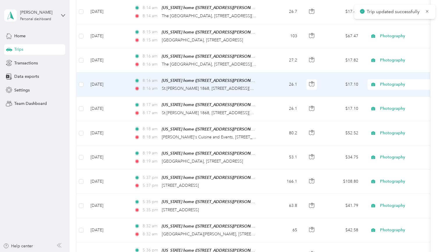
click at [122, 83] on td "[DATE]" at bounding box center [108, 84] width 44 height 24
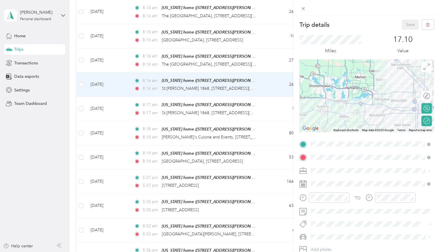
click at [123, 54] on div "Trip details Save This trip cannot be edited because it is either under review,…" at bounding box center [220, 126] width 440 height 252
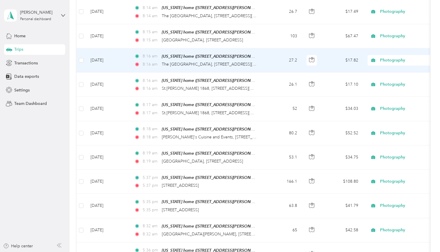
click at [120, 54] on td "[DATE]" at bounding box center [108, 60] width 44 height 24
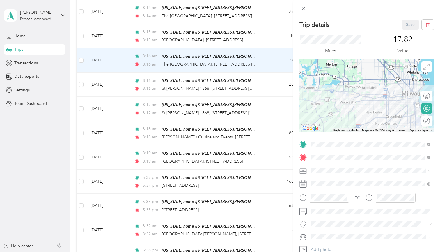
click at [430, 123] on div "Round trip" at bounding box center [430, 121] width 0 height 6
click at [425, 123] on div at bounding box center [424, 121] width 12 height 6
click at [408, 29] on button "Save" at bounding box center [410, 25] width 17 height 10
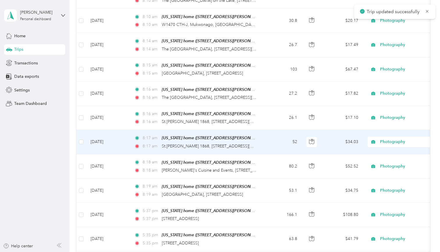
scroll to position [662, 0]
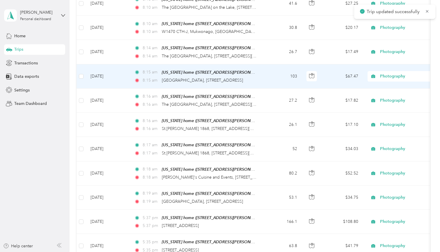
click at [125, 77] on td "[DATE]" at bounding box center [108, 76] width 44 height 24
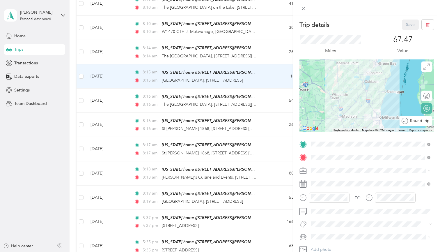
click at [426, 121] on div "Round trip" at bounding box center [419, 121] width 22 height 6
click at [426, 121] on div at bounding box center [424, 121] width 12 height 6
click at [408, 24] on button "Save" at bounding box center [410, 25] width 17 height 10
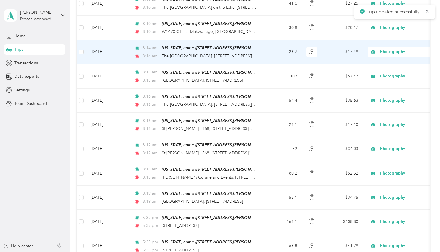
click at [129, 48] on td "[DATE]" at bounding box center [108, 52] width 44 height 24
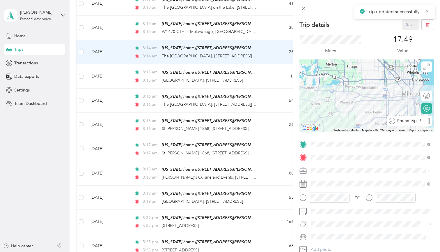
click at [426, 122] on div "Round trip" at bounding box center [412, 121] width 35 height 6
click at [426, 122] on div at bounding box center [424, 121] width 12 height 6
click at [408, 24] on button "Save" at bounding box center [410, 25] width 17 height 10
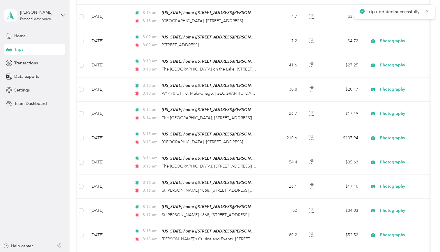
scroll to position [599, 0]
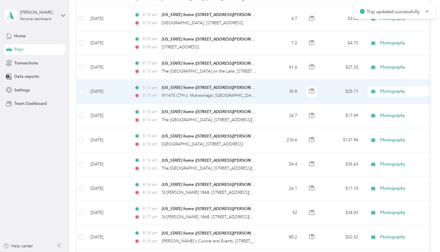
click at [119, 88] on td "[DATE]" at bounding box center [108, 91] width 44 height 24
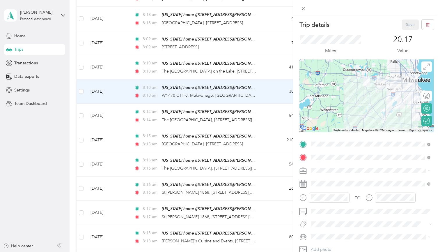
click at [213, 61] on div "Trip details Save This trip cannot be edited because it is either under review,…" at bounding box center [220, 126] width 440 height 252
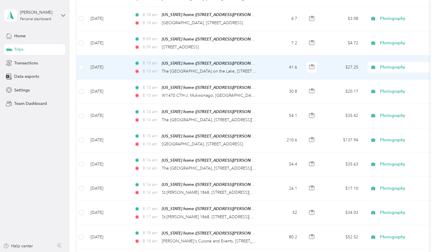
click at [128, 64] on td "[DATE]" at bounding box center [108, 67] width 44 height 24
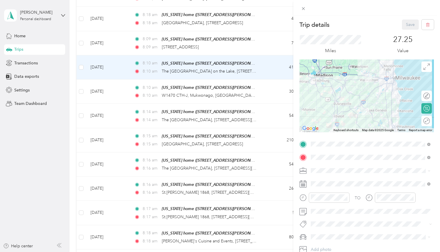
click at [430, 123] on div "Round trip" at bounding box center [430, 121] width 0 height 6
click at [427, 122] on div at bounding box center [424, 121] width 12 height 6
click at [408, 22] on button "Save" at bounding box center [410, 25] width 17 height 10
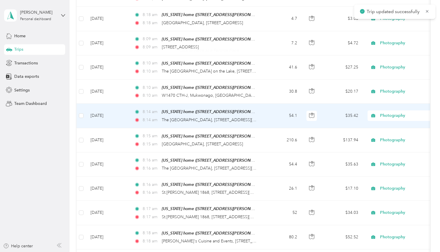
scroll to position [571, 0]
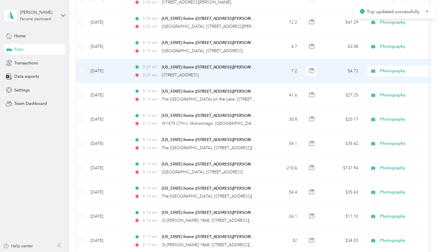
click at [126, 67] on td "[DATE]" at bounding box center [108, 71] width 44 height 24
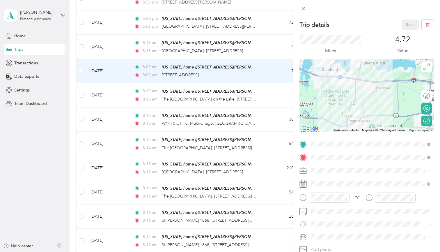
click at [123, 45] on div "Trip details Save This trip cannot be edited because it is either under review,…" at bounding box center [220, 126] width 440 height 252
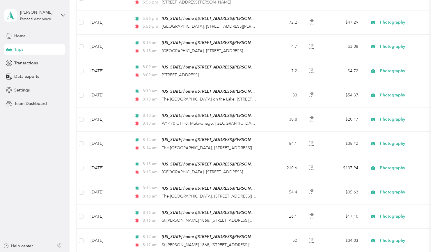
click at [112, 44] on td "[DATE]" at bounding box center [108, 47] width 44 height 24
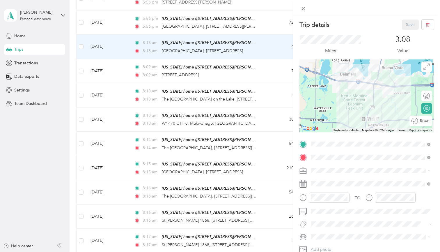
click at [426, 121] on div "Round trip" at bounding box center [424, 121] width 12 height 6
click at [426, 121] on div at bounding box center [424, 121] width 12 height 6
click at [406, 23] on button "Save" at bounding box center [410, 25] width 17 height 10
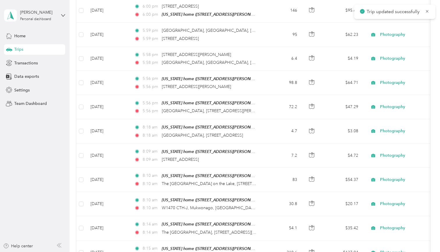
scroll to position [483, 0]
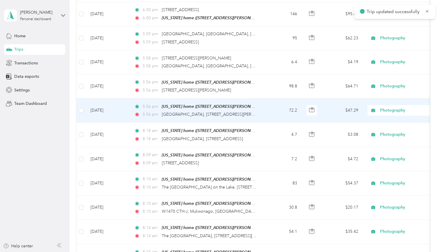
click at [107, 107] on td "[DATE]" at bounding box center [108, 110] width 44 height 24
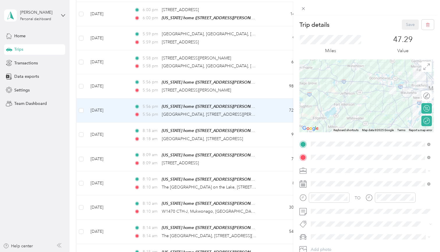
click at [116, 83] on div "Trip details Save This trip cannot be edited because it is either under review,…" at bounding box center [220, 126] width 440 height 252
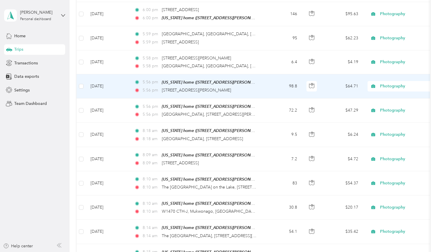
click at [114, 82] on td "[DATE]" at bounding box center [108, 86] width 44 height 24
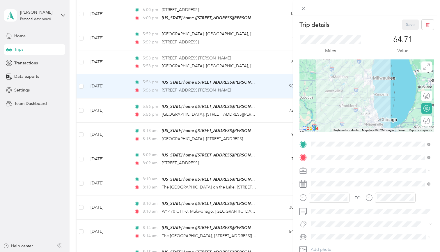
click at [430, 122] on div "Round trip" at bounding box center [430, 121] width 0 height 6
click at [426, 122] on div at bounding box center [424, 121] width 12 height 6
click at [408, 20] on button "Save" at bounding box center [410, 25] width 17 height 10
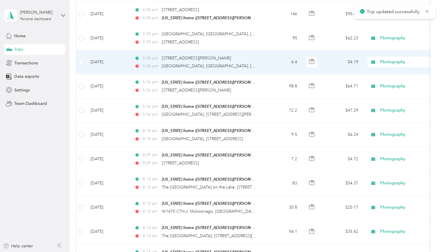
click at [110, 63] on td "[DATE]" at bounding box center [108, 62] width 44 height 24
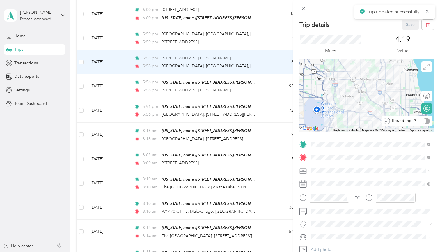
click at [426, 121] on div "Round trip" at bounding box center [410, 121] width 40 height 6
click at [426, 121] on div at bounding box center [424, 121] width 12 height 6
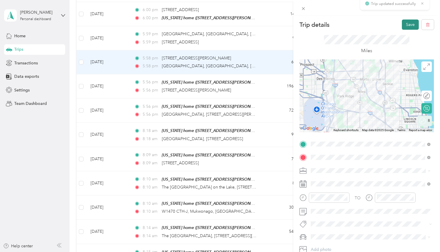
click at [409, 23] on button "Save" at bounding box center [410, 25] width 17 height 10
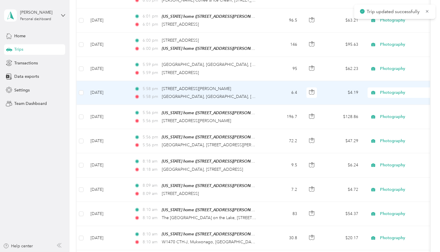
scroll to position [447, 0]
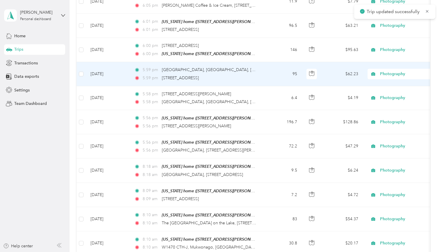
click at [116, 63] on td "[DATE]" at bounding box center [108, 74] width 44 height 24
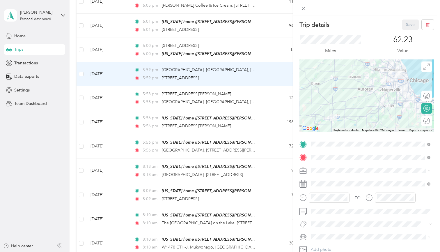
click at [119, 84] on div "Trip details Save This trip cannot be edited because it is either under review,…" at bounding box center [220, 126] width 440 height 252
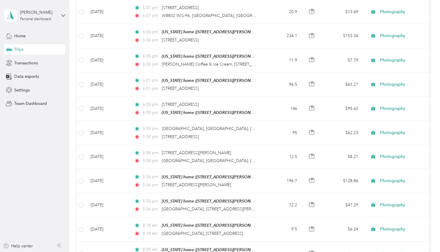
scroll to position [353, 0]
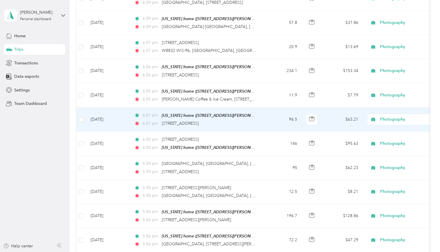
click at [116, 120] on td "[DATE]" at bounding box center [108, 119] width 44 height 24
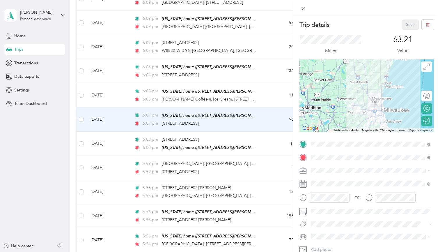
click at [121, 89] on div "Trip details Save This trip cannot be edited because it is either under review,…" at bounding box center [220, 126] width 440 height 252
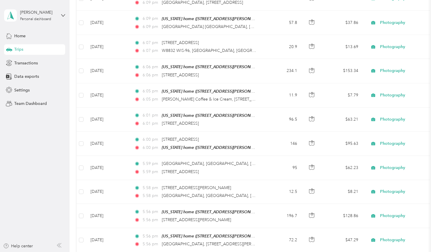
click at [112, 92] on td "[DATE]" at bounding box center [108, 95] width 44 height 24
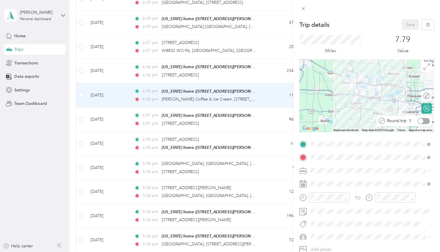
click at [425, 120] on div at bounding box center [424, 121] width 12 height 6
click at [411, 23] on button "Save" at bounding box center [410, 25] width 17 height 10
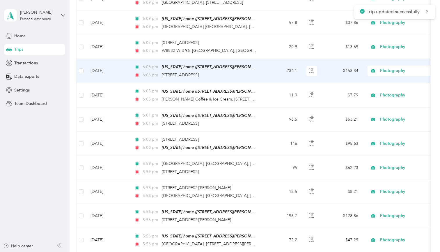
click at [108, 70] on td "[DATE]" at bounding box center [108, 71] width 44 height 24
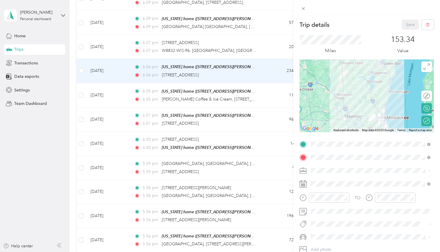
click at [103, 41] on div "Trip details Save This trip cannot be edited because it is either under review,…" at bounding box center [220, 126] width 440 height 252
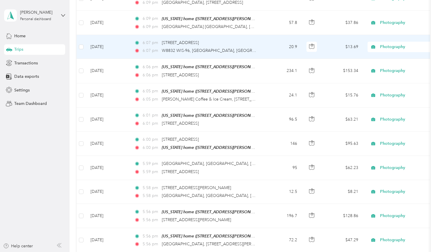
click at [107, 44] on td "[DATE]" at bounding box center [108, 47] width 44 height 24
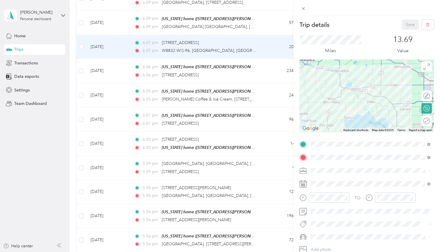
click at [425, 122] on div "Round trip" at bounding box center [427, 121] width 10 height 10
click at [425, 122] on div at bounding box center [424, 121] width 12 height 6
click at [408, 23] on button "Save" at bounding box center [410, 25] width 17 height 10
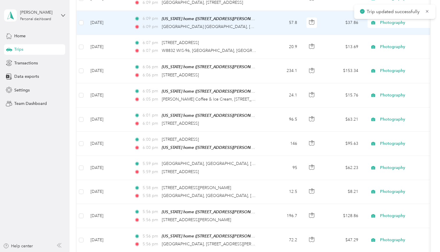
click at [115, 19] on td "[DATE]" at bounding box center [108, 23] width 44 height 24
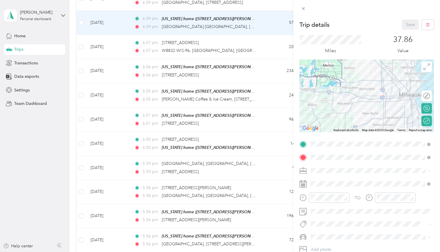
click at [189, 77] on div "Trip details Save This trip cannot be edited because it is either under review,…" at bounding box center [220, 126] width 440 height 252
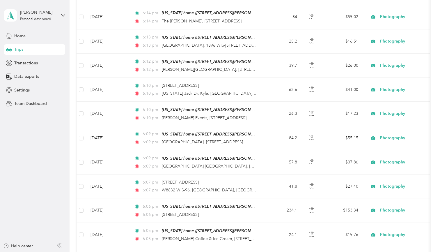
scroll to position [210, 0]
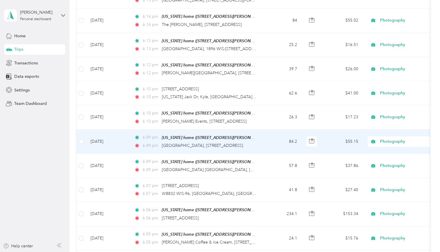
click at [98, 139] on td "[DATE]" at bounding box center [108, 142] width 44 height 24
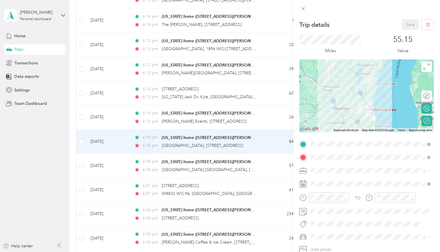
click at [125, 118] on div "Trip details Save This trip cannot be edited because it is either under review,…" at bounding box center [220, 126] width 440 height 252
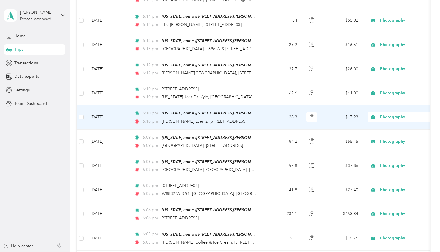
click at [112, 116] on td "[DATE]" at bounding box center [108, 117] width 44 height 24
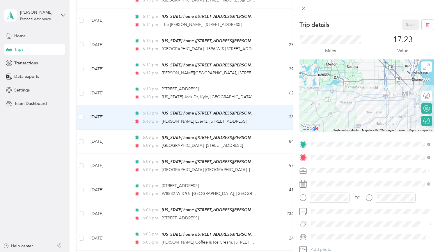
click at [114, 82] on div "Trip details Save This trip cannot be edited because it is either under review,…" at bounding box center [220, 126] width 440 height 252
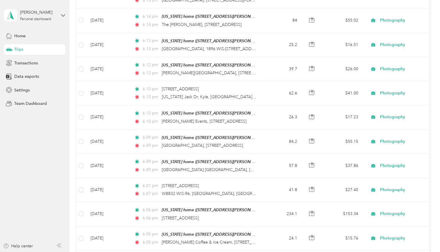
click at [112, 91] on td "[DATE]" at bounding box center [108, 93] width 44 height 24
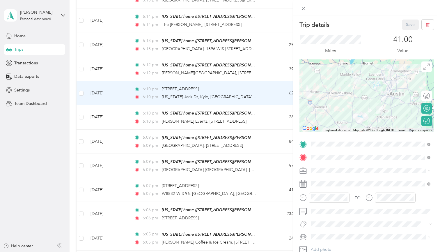
click at [120, 72] on div "Trip details Save This trip cannot be edited because it is either under review,…" at bounding box center [220, 126] width 440 height 252
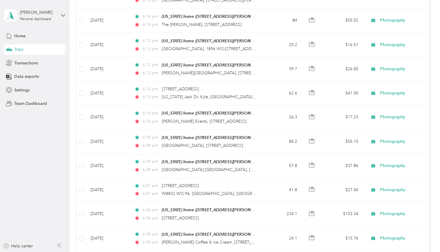
click at [116, 66] on td "[DATE]" at bounding box center [108, 69] width 44 height 24
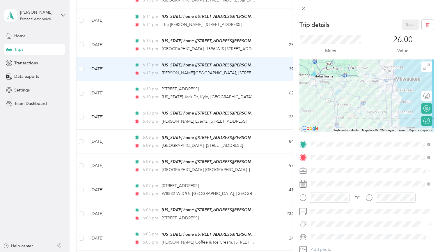
click at [115, 47] on div "Trip details Save This trip cannot be edited because it is either under review,…" at bounding box center [220, 126] width 440 height 252
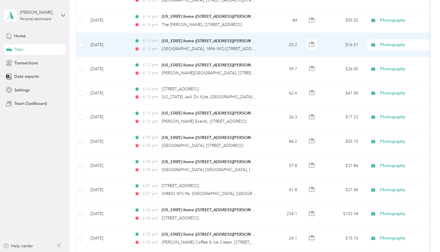
click at [114, 43] on td "[DATE]" at bounding box center [108, 45] width 44 height 24
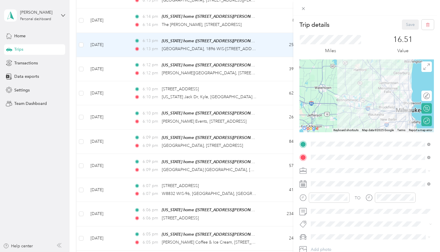
click at [114, 43] on div "Trip details Save This trip cannot be edited because it is either under review,…" at bounding box center [220, 126] width 440 height 252
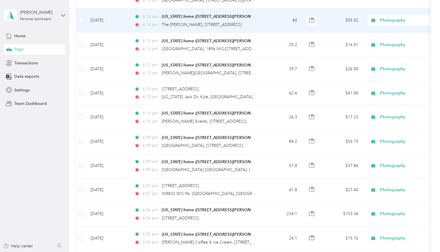
click at [115, 21] on td "[DATE]" at bounding box center [108, 20] width 44 height 24
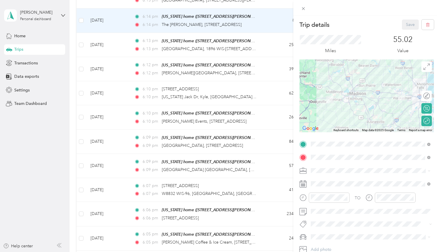
click at [115, 21] on div "Trip details Save This trip cannot be edited because it is either under review,…" at bounding box center [220, 126] width 440 height 252
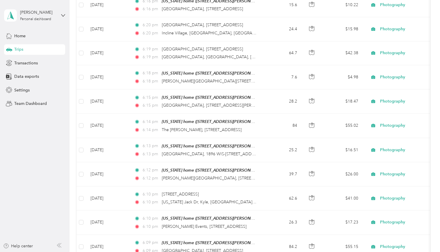
scroll to position [52, 0]
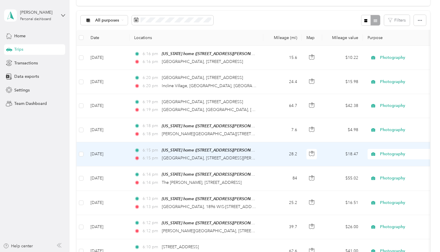
click at [106, 152] on td "[DATE]" at bounding box center [108, 154] width 44 height 24
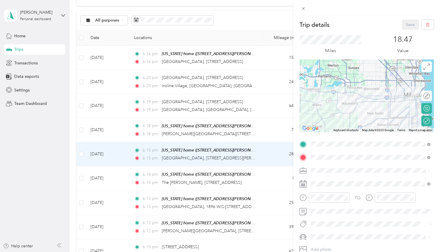
click at [112, 128] on div "Trip details Save This trip cannot be edited because it is either under review,…" at bounding box center [220, 126] width 440 height 252
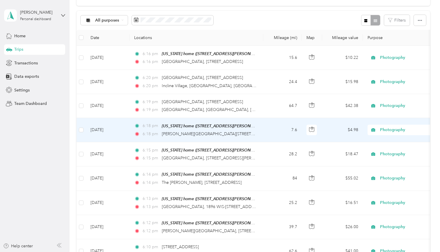
click at [112, 128] on td "[DATE]" at bounding box center [108, 130] width 44 height 24
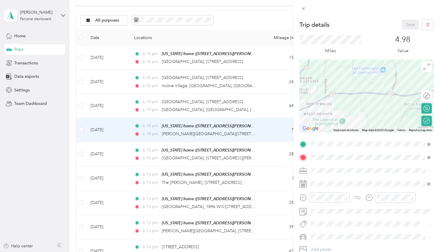
click at [116, 105] on div "Trip details Save This trip cannot be edited because it is either under review,…" at bounding box center [220, 126] width 440 height 252
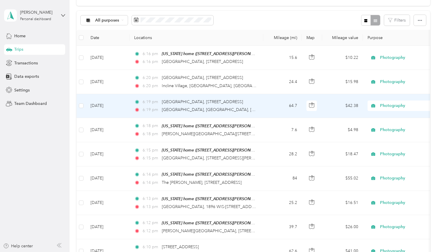
click at [108, 106] on td "[DATE]" at bounding box center [108, 106] width 44 height 24
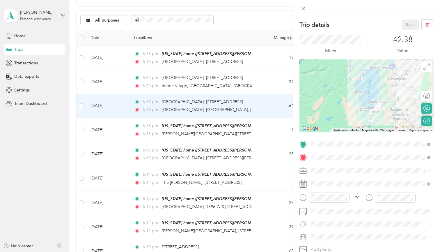
click at [105, 85] on div "Trip details Save This trip cannot be edited because it is either under review,…" at bounding box center [220, 126] width 440 height 252
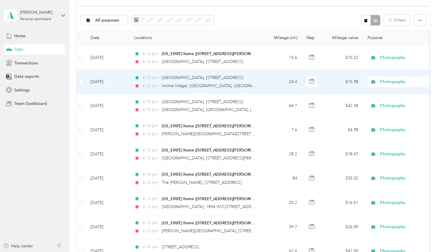
click at [107, 81] on td "[DATE]" at bounding box center [108, 82] width 44 height 24
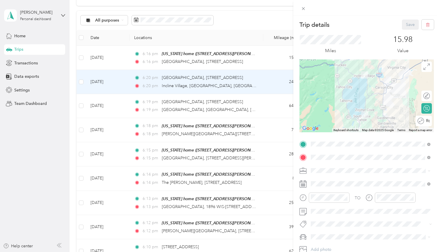
click at [425, 120] on div "Round trip" at bounding box center [427, 121] width 6 height 6
click at [427, 121] on div at bounding box center [424, 121] width 12 height 6
click at [412, 25] on button "Save" at bounding box center [410, 25] width 17 height 10
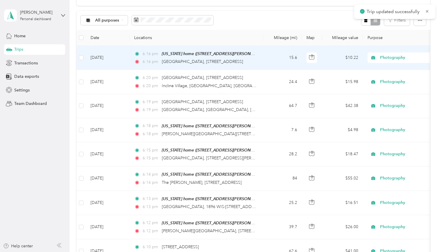
click at [112, 60] on td "[DATE]" at bounding box center [108, 58] width 44 height 24
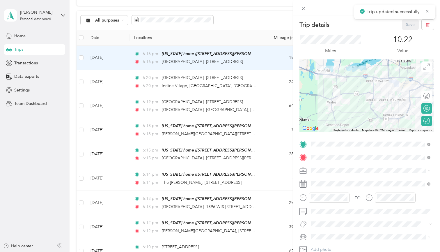
click at [107, 82] on div "Trip details Save This trip cannot be edited because it is either under review,…" at bounding box center [220, 126] width 440 height 252
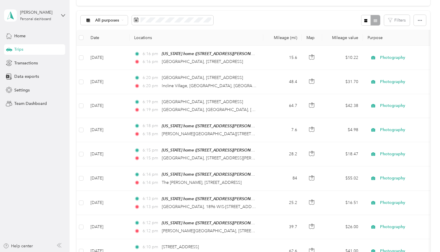
click at [107, 82] on td "[DATE]" at bounding box center [108, 82] width 44 height 24
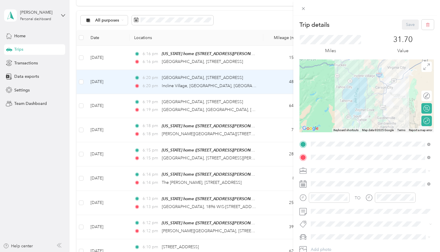
click at [273, 105] on div "Trip details Save This trip cannot be edited because it is either under review,…" at bounding box center [220, 126] width 440 height 252
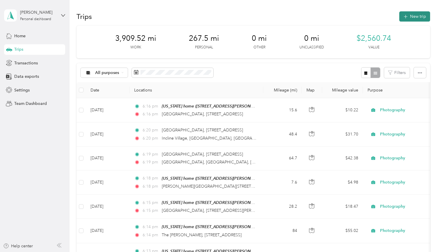
click at [409, 17] on icon "button" at bounding box center [405, 16] width 7 height 7
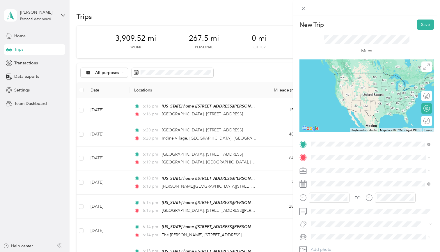
click at [267, 12] on div "New Trip Save This trip cannot be edited because it is either under review, app…" at bounding box center [220, 126] width 440 height 252
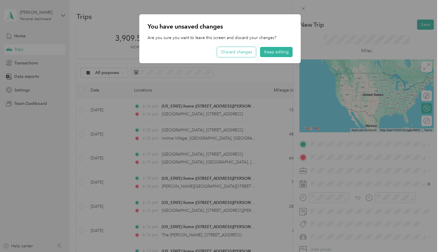
click at [233, 54] on button "Discard changes" at bounding box center [236, 52] width 39 height 10
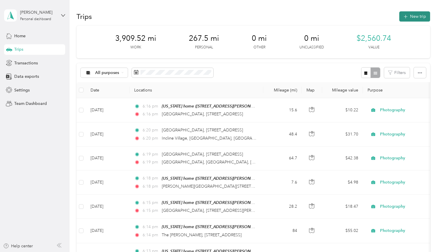
click at [417, 15] on button "New trip" at bounding box center [414, 16] width 31 height 10
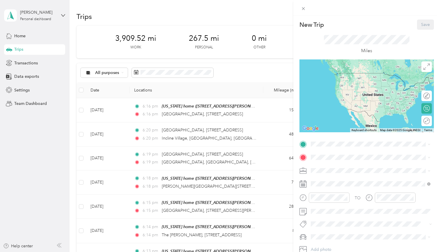
click at [337, 171] on span "[STREET_ADDRESS][PERSON_NAME]" at bounding box center [356, 173] width 69 height 5
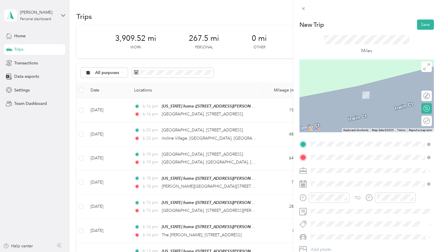
drag, startPoint x: 350, startPoint y: 188, endPoint x: 371, endPoint y: 183, distance: 22.1
click at [371, 183] on span "10000 W [PERSON_NAME][GEOGRAPHIC_DATA] [GEOGRAPHIC_DATA][US_STATE], [GEOGRAPHIC…" at bounding box center [375, 183] width 107 height 15
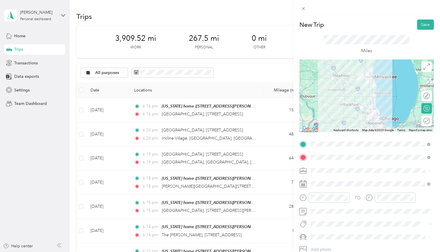
click at [425, 122] on div "Round trip" at bounding box center [427, 121] width 10 height 10
click at [425, 122] on div at bounding box center [424, 121] width 12 height 6
click at [304, 184] on rect at bounding box center [303, 183] width 1 height 1
click at [310, 184] on span at bounding box center [371, 183] width 125 height 9
click at [331, 179] on span at bounding box center [371, 183] width 125 height 9
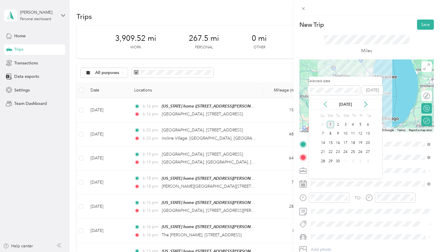
click at [326, 105] on icon at bounding box center [326, 104] width 6 height 6
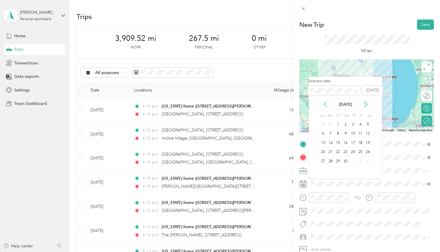
click at [326, 105] on icon at bounding box center [326, 104] width 6 height 6
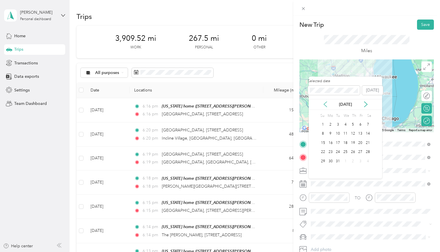
click at [326, 105] on icon at bounding box center [326, 104] width 6 height 6
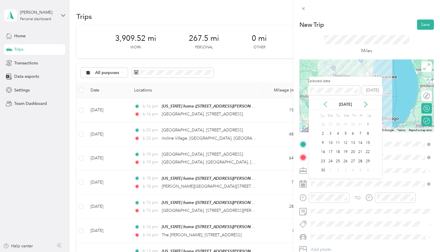
click at [326, 105] on icon at bounding box center [326, 104] width 6 height 6
click at [367, 103] on icon at bounding box center [366, 104] width 6 height 6
click at [339, 152] on div "21" at bounding box center [338, 151] width 8 height 7
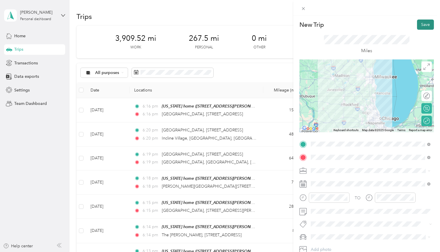
click at [423, 26] on button "Save" at bounding box center [425, 25] width 17 height 10
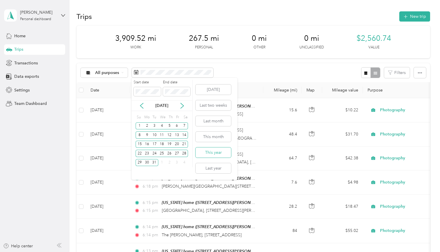
click at [207, 155] on button "This year" at bounding box center [214, 152] width 36 height 10
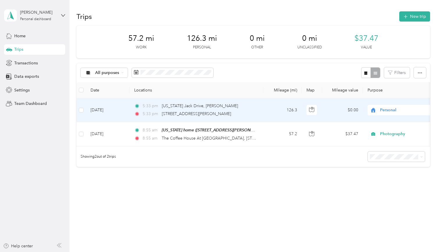
click at [233, 111] on div "5:33 pm [STREET_ADDRESS][PERSON_NAME]" at bounding box center [195, 114] width 122 height 6
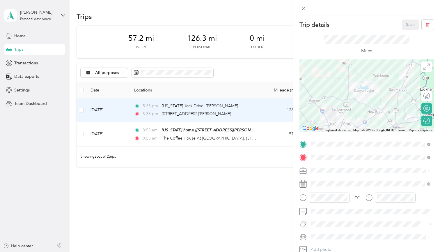
click at [330, 167] on span at bounding box center [371, 170] width 125 height 9
click at [336, 106] on div "Photography" at bounding box center [371, 109] width 116 height 6
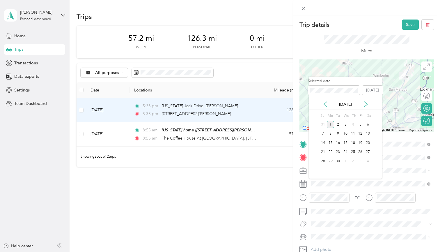
click at [325, 105] on icon at bounding box center [326, 104] width 6 height 6
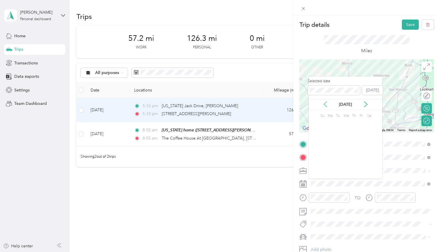
click at [325, 105] on icon at bounding box center [326, 104] width 6 height 6
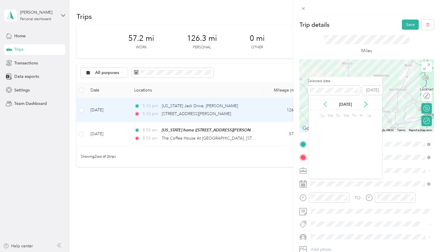
click at [325, 105] on icon at bounding box center [326, 104] width 6 height 6
click at [367, 151] on div "27" at bounding box center [368, 151] width 8 height 7
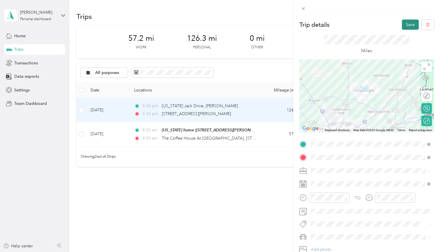
click at [407, 24] on button "Save" at bounding box center [410, 25] width 17 height 10
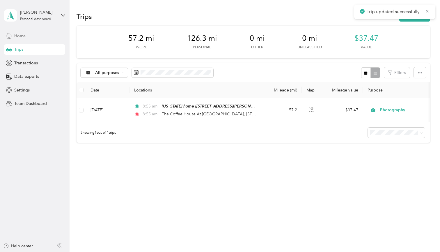
click at [21, 35] on span "Home" at bounding box center [19, 36] width 11 height 6
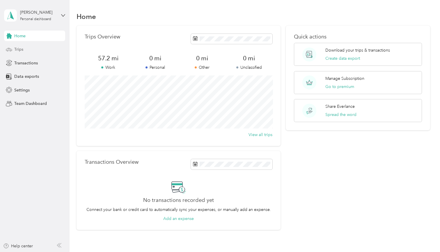
click at [21, 50] on span "Trips" at bounding box center [18, 49] width 9 height 6
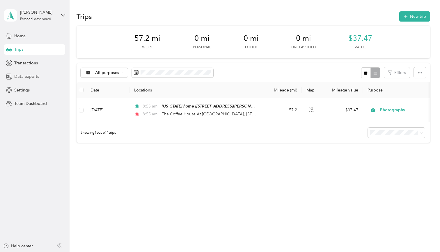
click at [29, 76] on span "Data exports" at bounding box center [26, 76] width 25 height 6
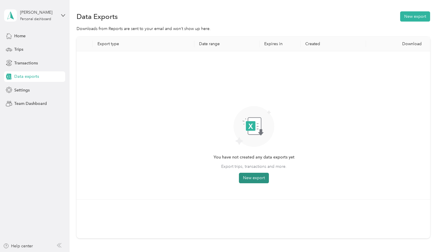
click at [258, 176] on button "New export" at bounding box center [254, 178] width 30 height 10
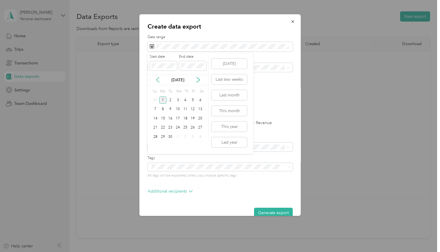
click at [159, 81] on icon at bounding box center [158, 80] width 6 height 6
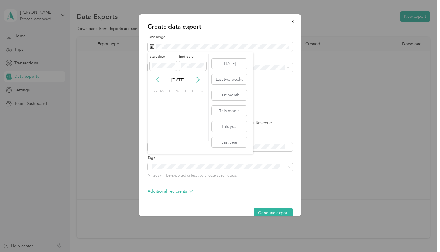
click at [159, 81] on icon at bounding box center [158, 80] width 6 height 6
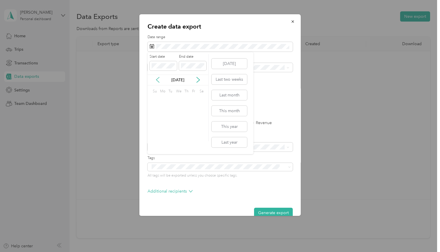
click at [159, 81] on icon at bounding box center [158, 80] width 6 height 6
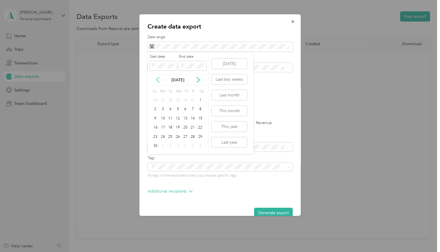
click at [159, 81] on icon at bounding box center [158, 80] width 6 height 6
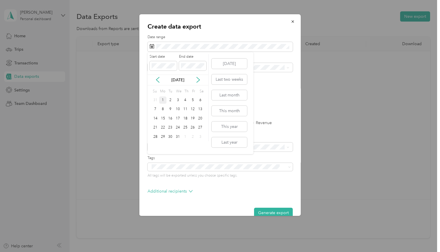
click at [163, 100] on div "1" at bounding box center [163, 99] width 8 height 7
click at [199, 80] on icon at bounding box center [198, 79] width 3 height 5
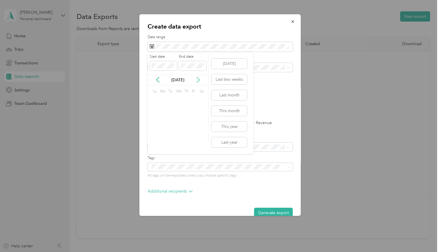
click at [199, 80] on icon at bounding box center [198, 79] width 3 height 5
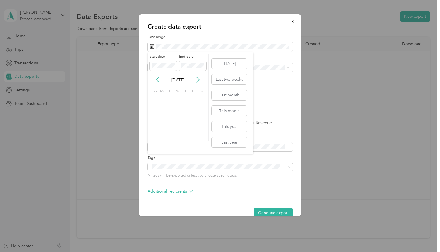
click at [199, 80] on icon at bounding box center [198, 79] width 3 height 5
click at [171, 136] on div "31" at bounding box center [171, 136] width 8 height 7
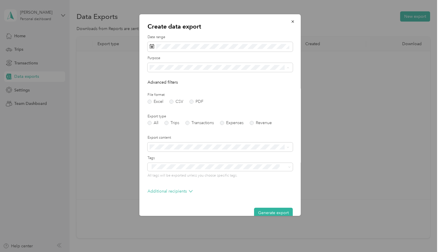
click at [167, 106] on span "Photography" at bounding box center [164, 107] width 24 height 5
click at [98, 118] on div at bounding box center [220, 126] width 440 height 252
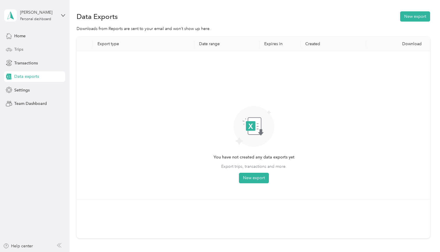
click at [17, 48] on span "Trips" at bounding box center [18, 49] width 9 height 6
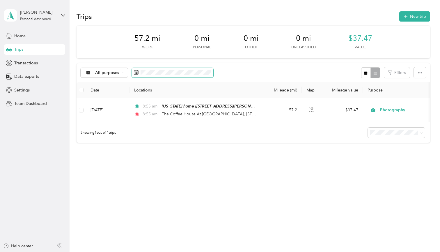
click at [138, 73] on icon at bounding box center [136, 72] width 4 height 4
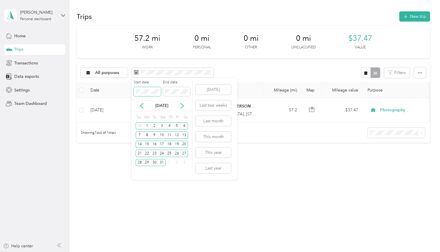
click at [154, 95] on span at bounding box center [147, 91] width 27 height 9
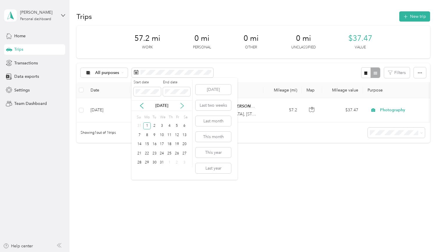
click at [183, 106] on icon at bounding box center [182, 105] width 3 height 5
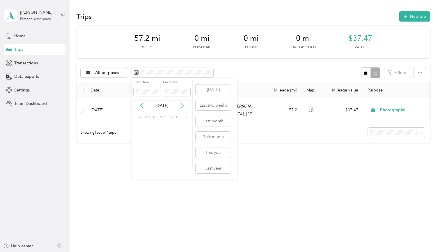
click at [183, 106] on icon at bounding box center [182, 105] width 3 height 5
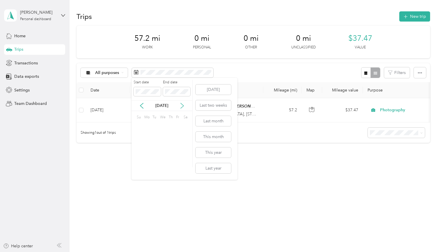
click at [183, 106] on icon at bounding box center [182, 105] width 3 height 5
click at [144, 106] on icon at bounding box center [142, 106] width 6 height 6
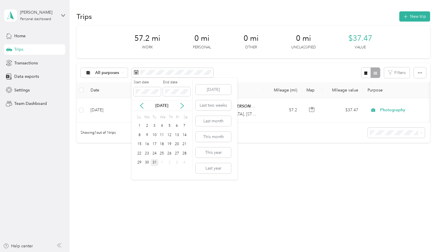
click at [153, 161] on div "31" at bounding box center [155, 162] width 8 height 7
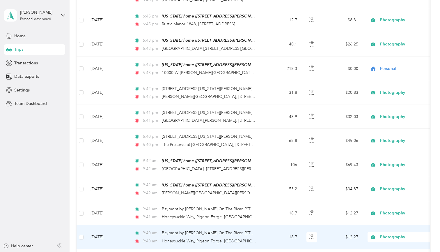
scroll to position [1243, 0]
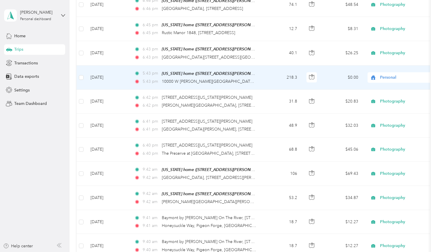
click at [262, 66] on td "5:43 pm [US_STATE] home (S9w31465 [PERSON_NAME][GEOGRAPHIC_DATA], ) 5:43 pm [GE…" at bounding box center [197, 78] width 134 height 24
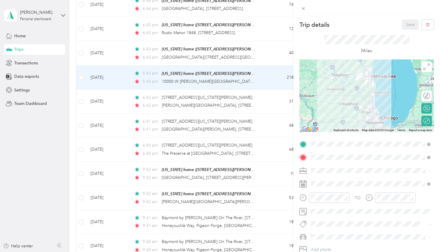
click at [333, 108] on span "Photography" at bounding box center [325, 109] width 24 height 5
click at [408, 27] on button "Save" at bounding box center [410, 25] width 17 height 10
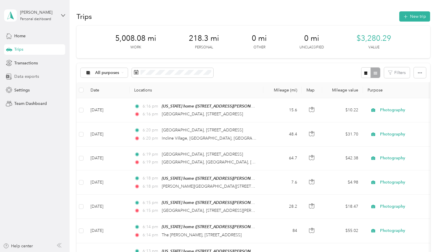
click at [20, 77] on span "Data exports" at bounding box center [26, 76] width 25 height 6
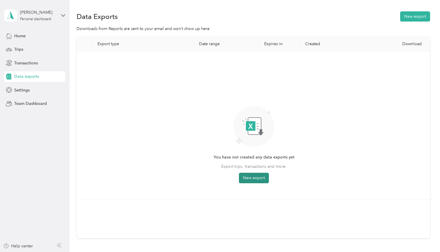
click at [257, 176] on button "New export" at bounding box center [254, 178] width 30 height 10
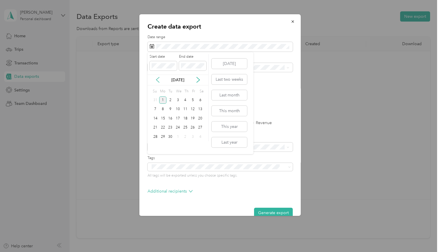
click at [157, 81] on icon at bounding box center [158, 80] width 6 height 6
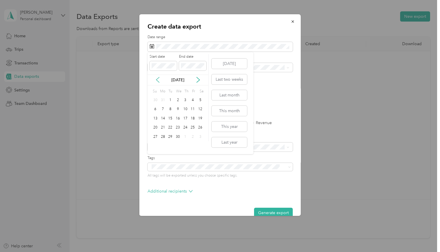
click at [157, 81] on icon at bounding box center [158, 80] width 6 height 6
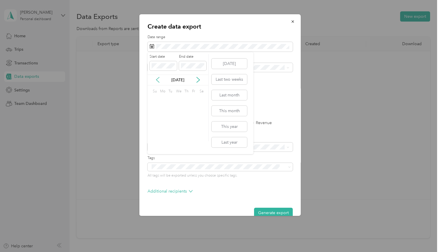
click at [157, 81] on icon at bounding box center [158, 80] width 6 height 6
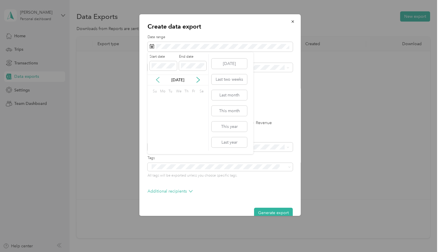
click at [157, 81] on icon at bounding box center [158, 80] width 6 height 6
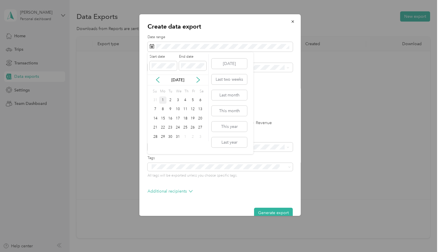
click at [164, 100] on div "1" at bounding box center [163, 99] width 8 height 7
click at [200, 77] on icon at bounding box center [198, 80] width 6 height 6
click at [200, 79] on icon at bounding box center [198, 80] width 6 height 6
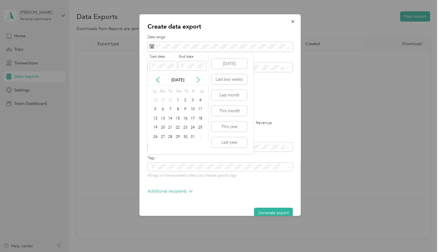
click at [200, 79] on icon at bounding box center [198, 80] width 6 height 6
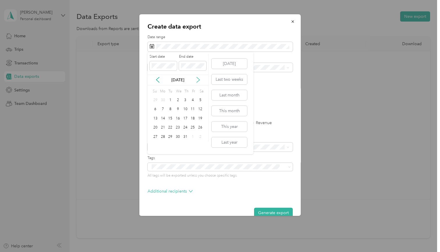
click at [200, 79] on icon at bounding box center [198, 80] width 6 height 6
click at [171, 137] on div "31" at bounding box center [171, 136] width 8 height 7
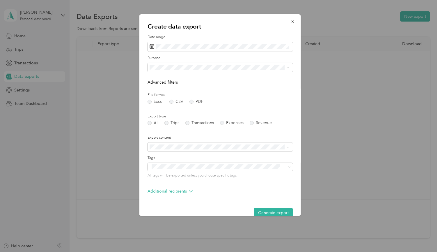
click at [174, 110] on li "Photography" at bounding box center [220, 107] width 144 height 10
click at [192, 102] on label "PDF" at bounding box center [197, 102] width 14 height 4
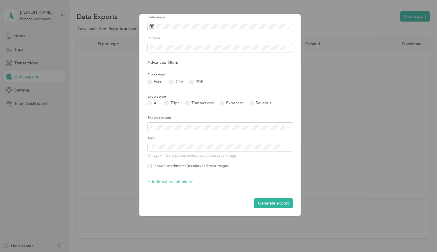
scroll to position [19, 0]
click at [272, 202] on button "Generate export" at bounding box center [273, 204] width 39 height 10
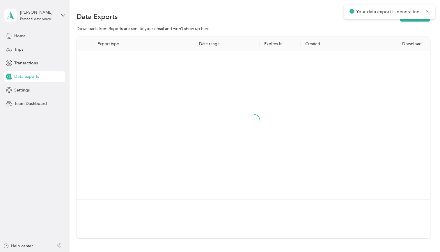
click at [272, 202] on div "Export type Date range Expires in Created Download" at bounding box center [253, 137] width 353 height 201
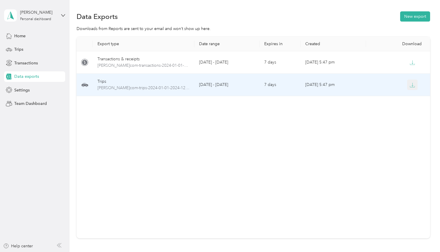
click at [411, 84] on icon "button" at bounding box center [412, 84] width 5 height 5
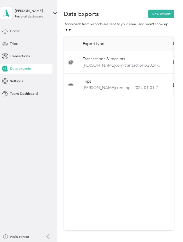
click at [94, 159] on div "Export type Date range Expires in Created Download Transactions & receipts [PER…" at bounding box center [118, 134] width 110 height 194
click at [38, 122] on aside "[PERSON_NAME] Personal dashboard Home Trips Transactions Data exports Settings …" at bounding box center [28, 121] width 57 height 242
